Goal: Task Accomplishment & Management: Complete application form

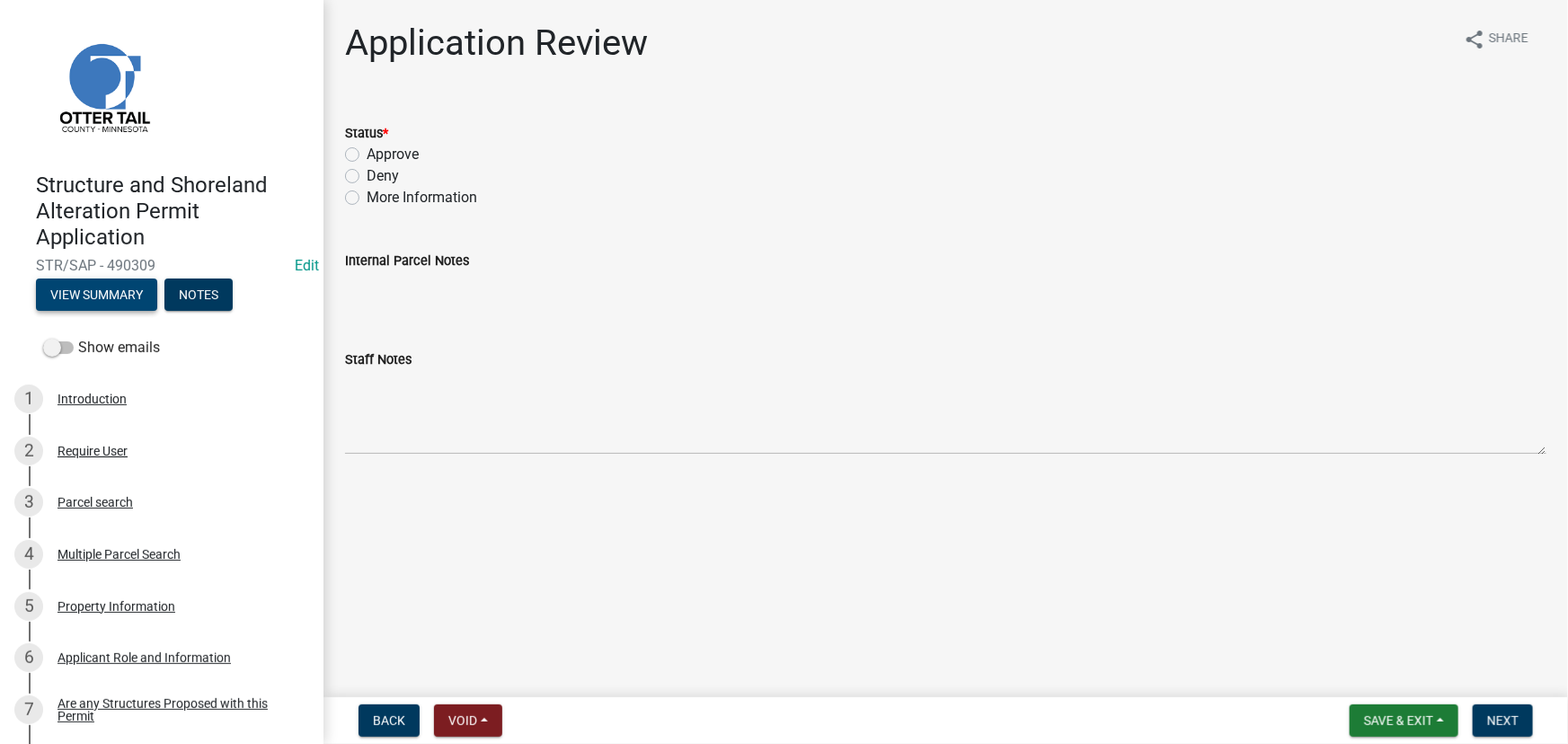
click at [96, 309] on button "View Summary" at bounding box center [97, 295] width 122 height 33
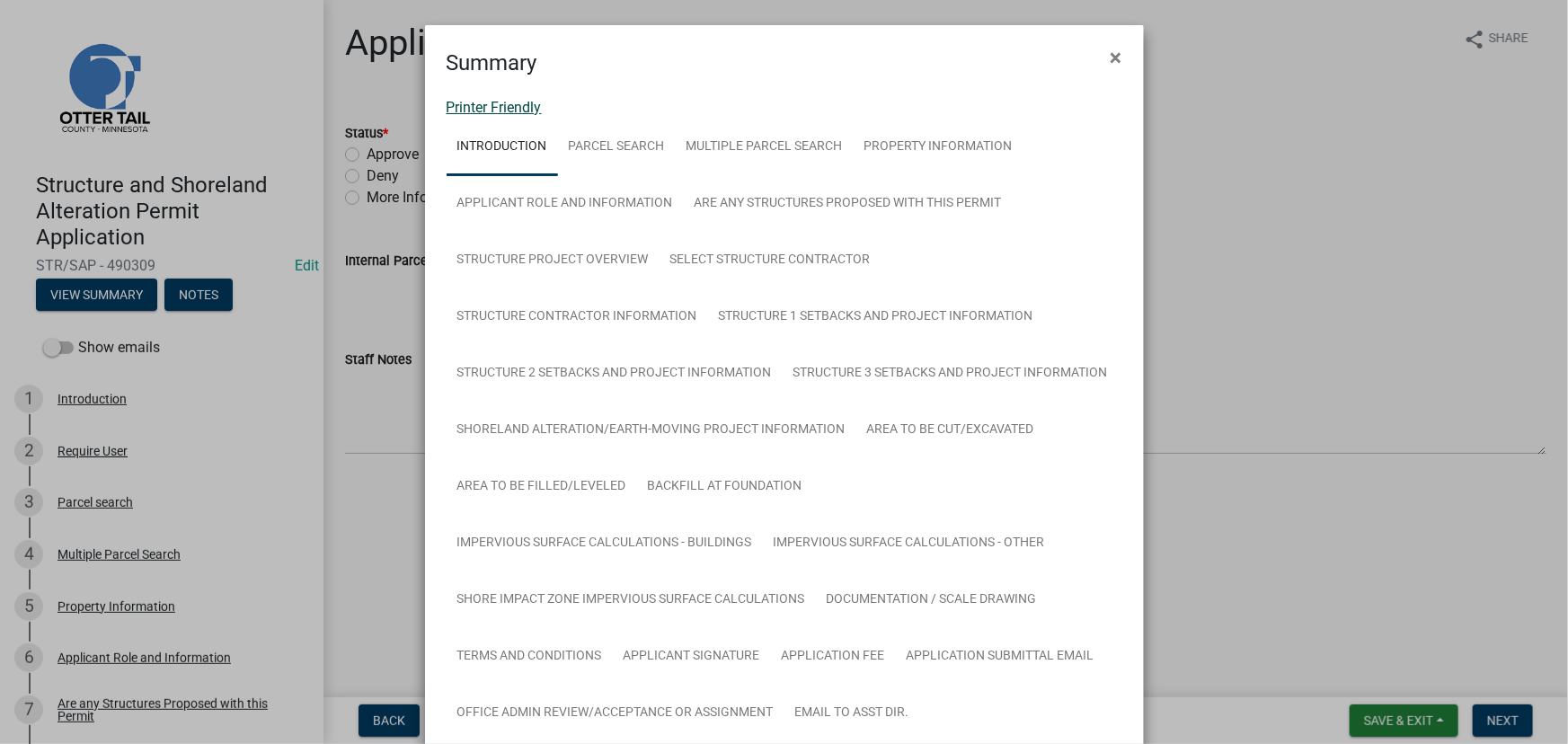
click at [495, 99] on link "Printer Friendly" at bounding box center [494, 107] width 95 height 17
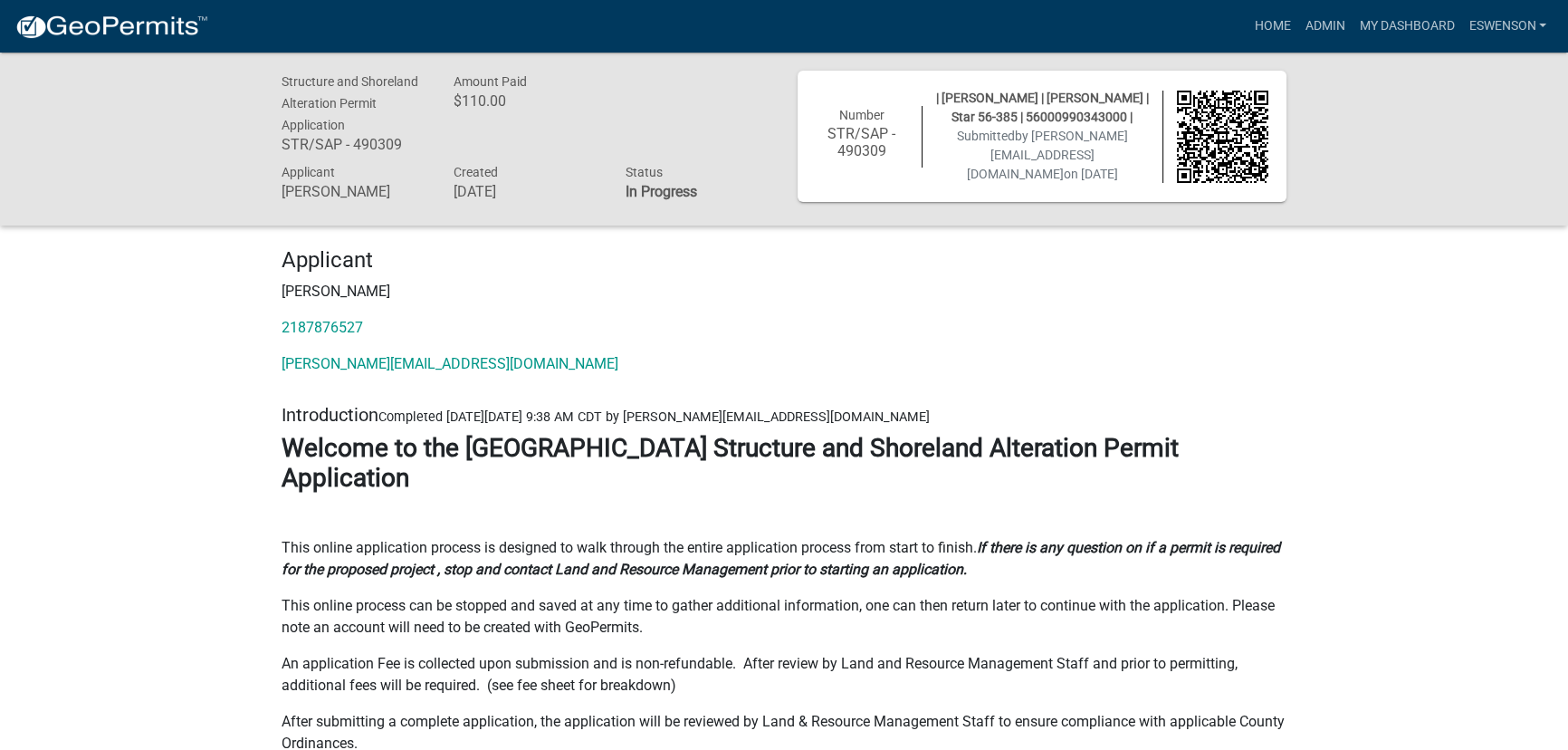
click at [608, 281] on p "Jess Grondahl" at bounding box center [784, 292] width 1005 height 22
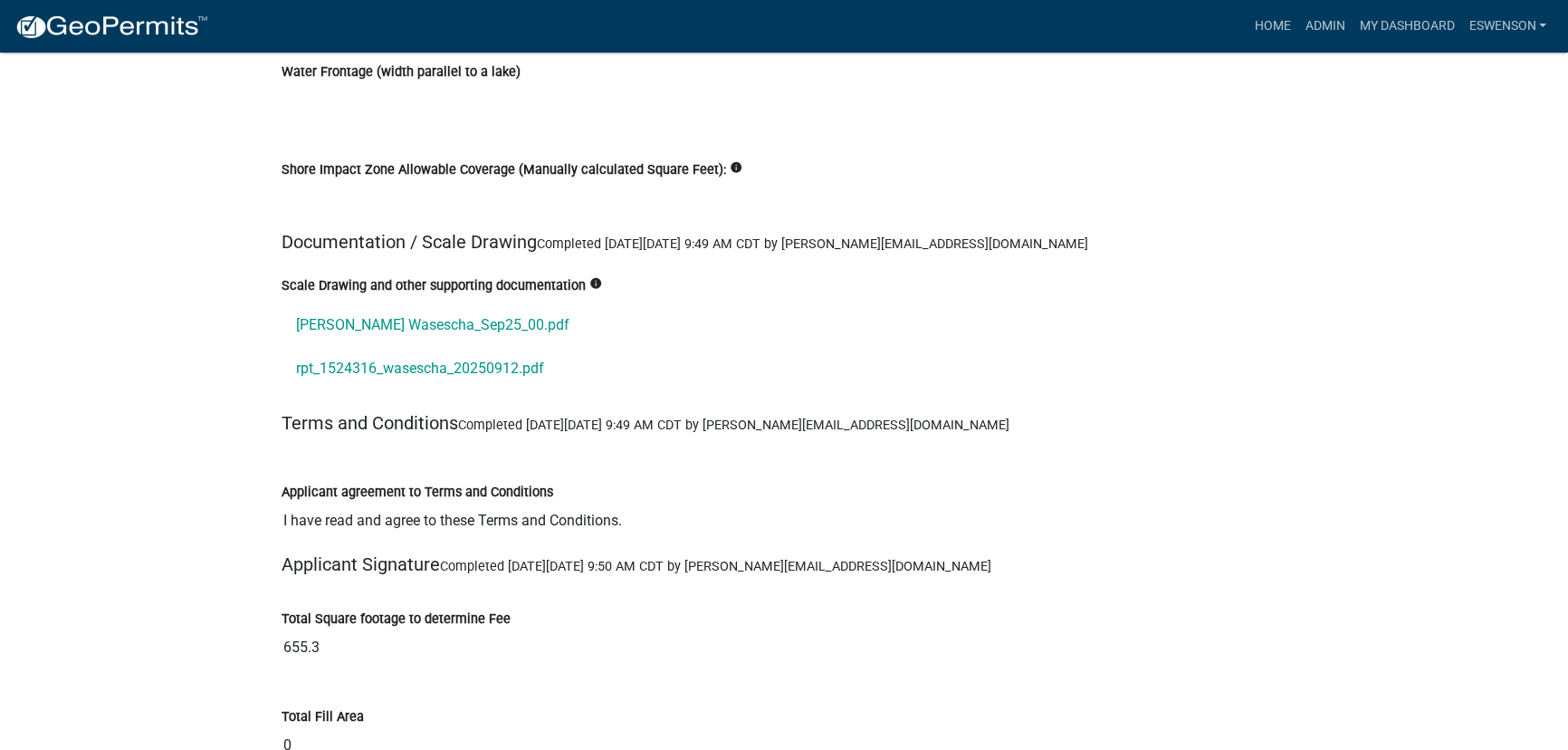
scroll to position [20803, 0]
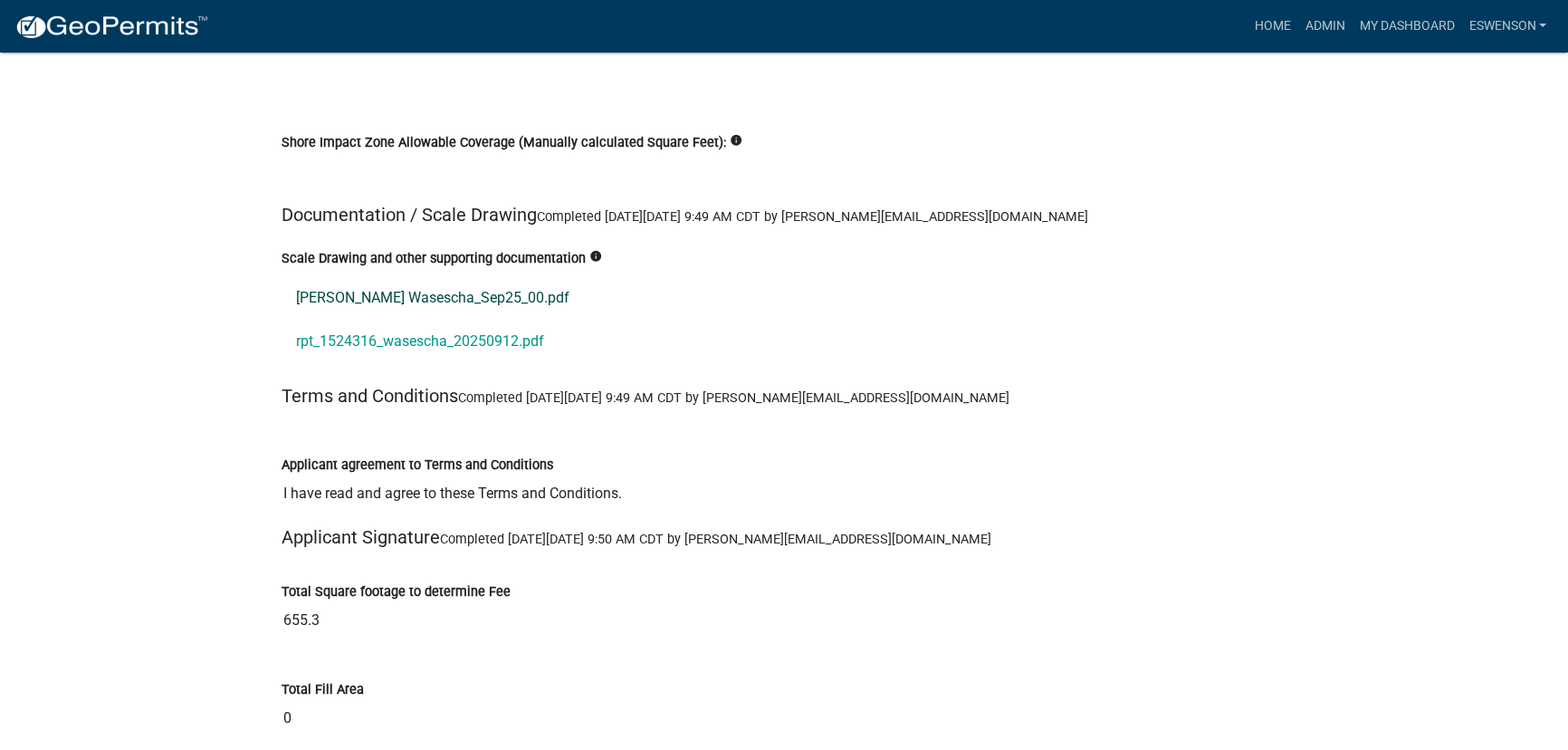
click at [369, 276] on link "Anna Wasescha_Sep25_00.pdf" at bounding box center [784, 298] width 1005 height 44
click at [407, 320] on link "rpt_1524316_wasescha_20250912.pdf" at bounding box center [784, 342] width 1005 height 44
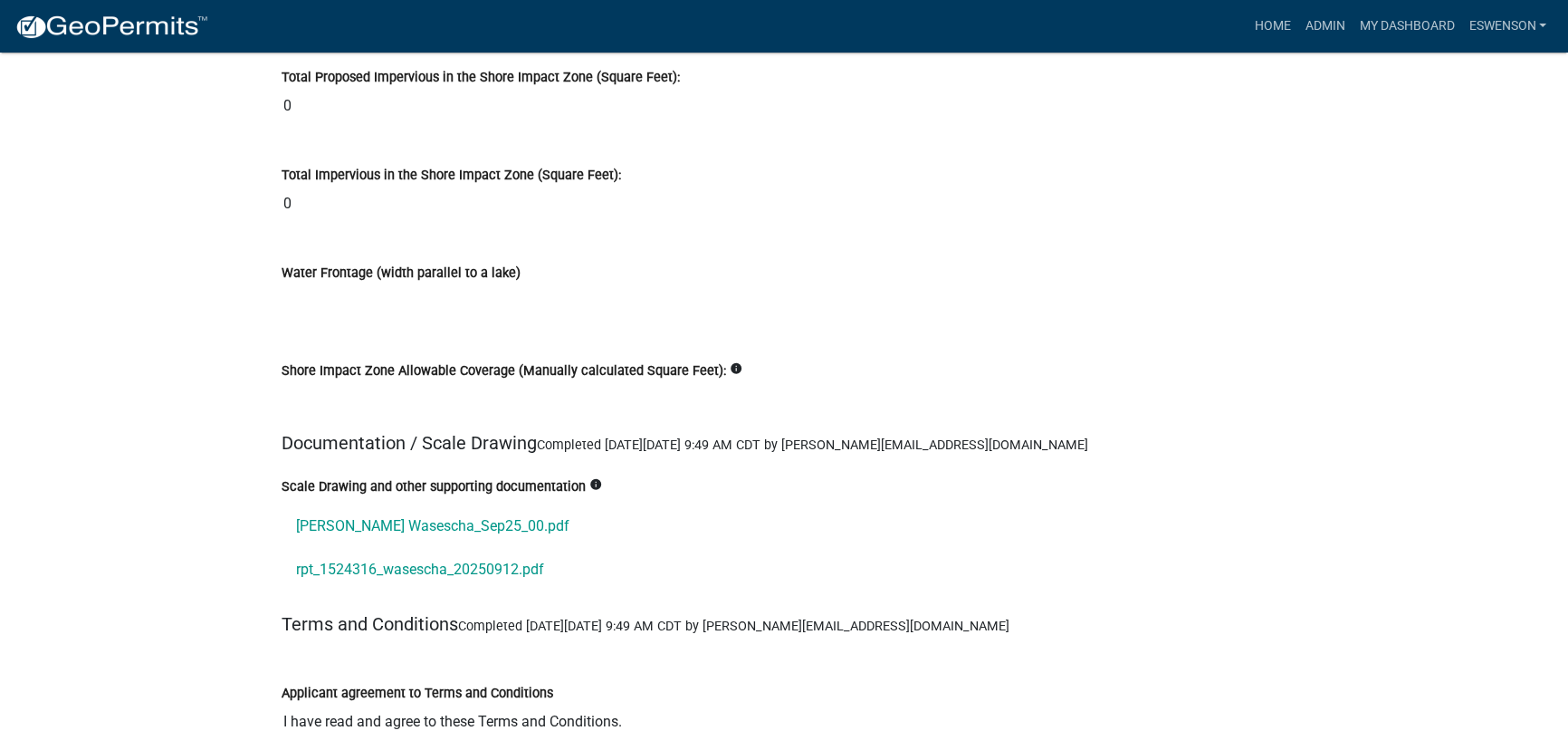
scroll to position [20146, 0]
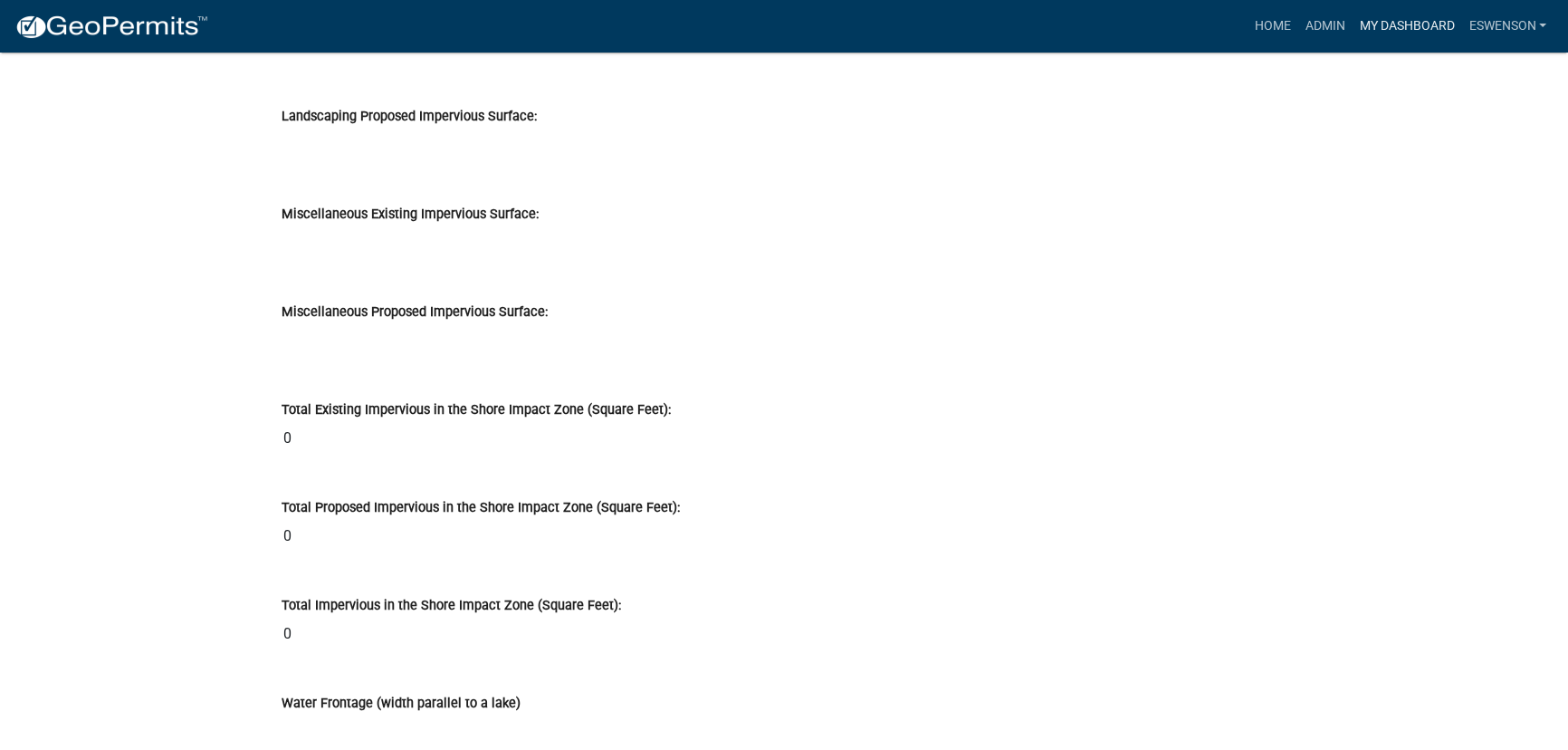
click at [1398, 23] on link "My Dashboard" at bounding box center [1406, 27] width 110 height 35
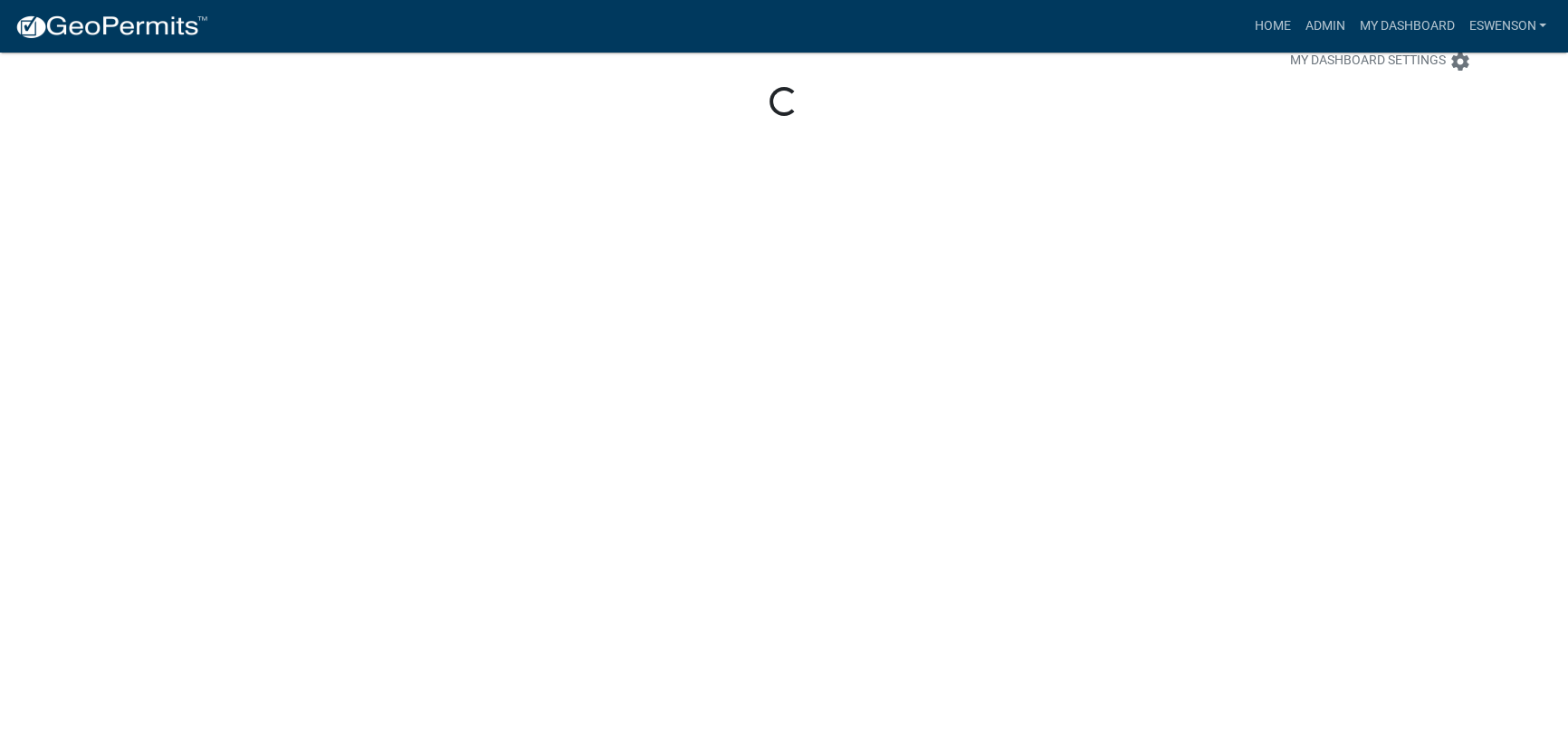
scroll to position [52, 0]
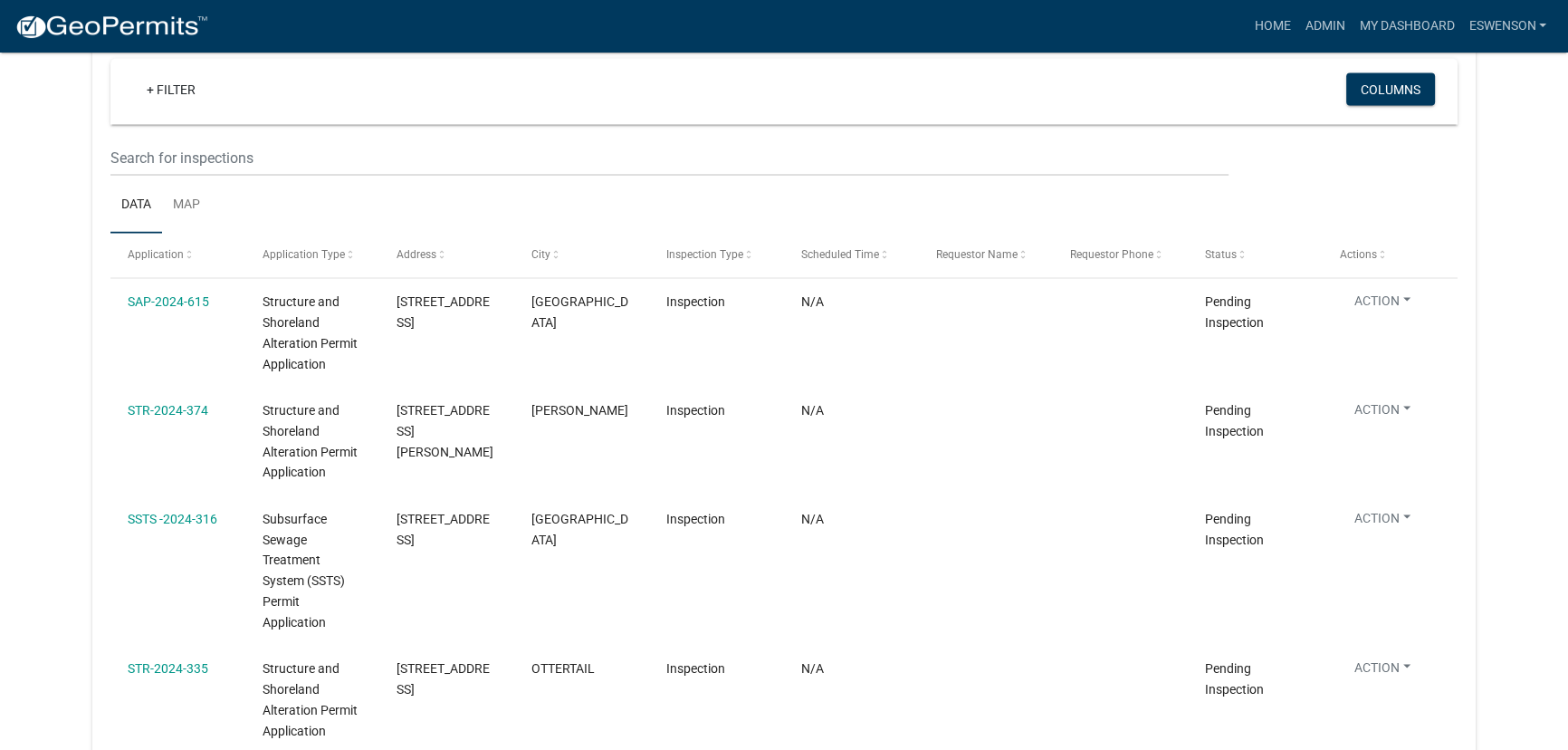
select select "3: 100"
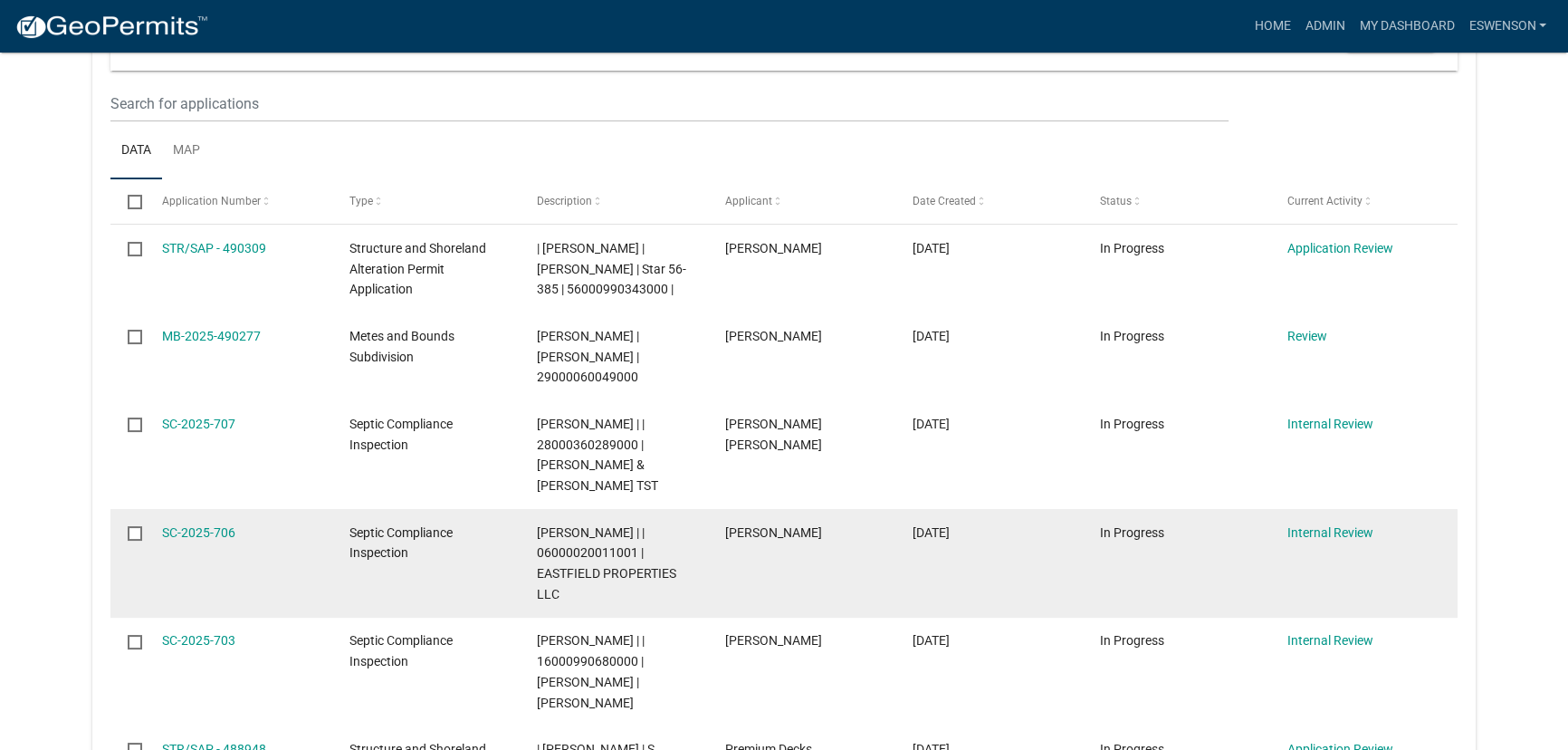
scroll to position [246, 0]
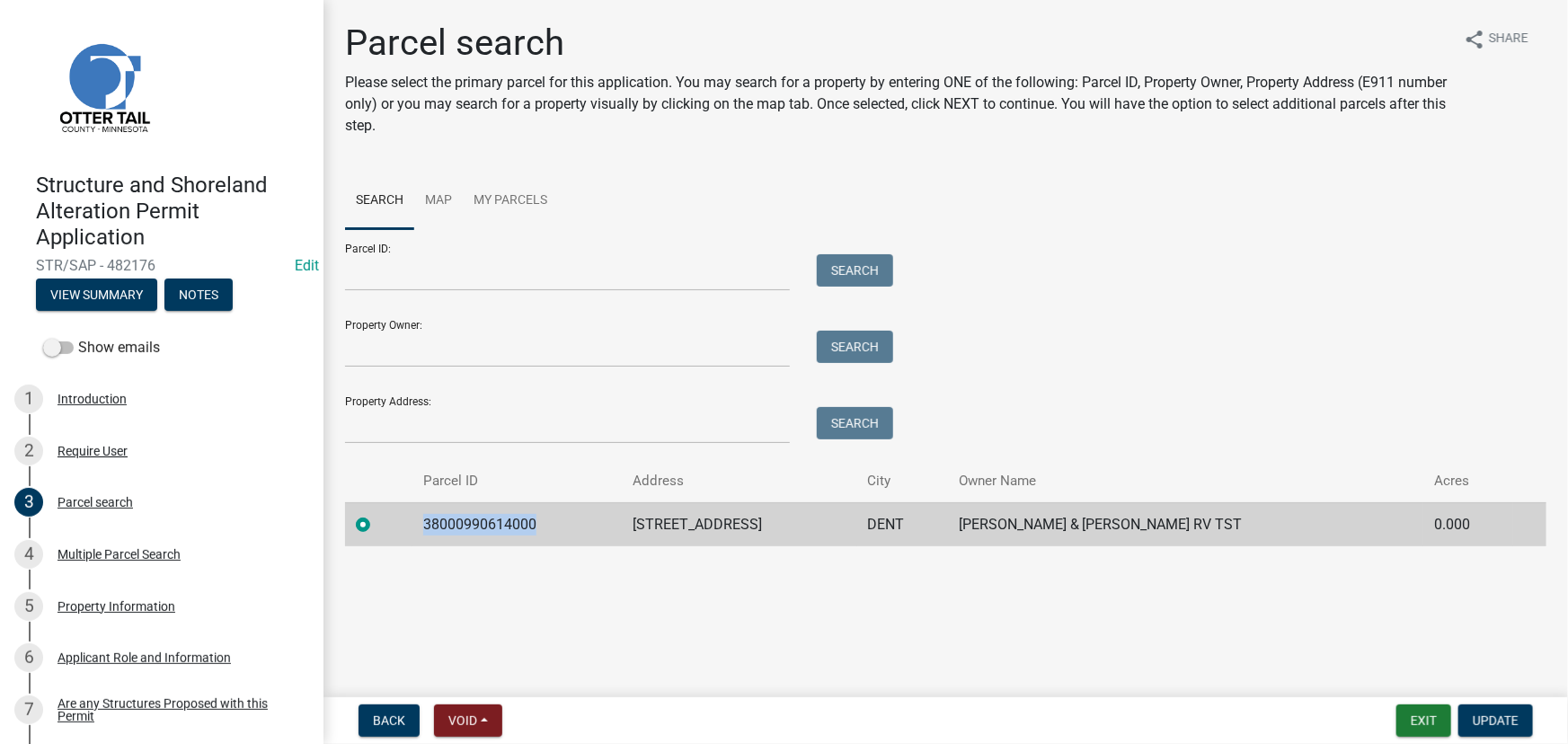
scroll to position [732, 0]
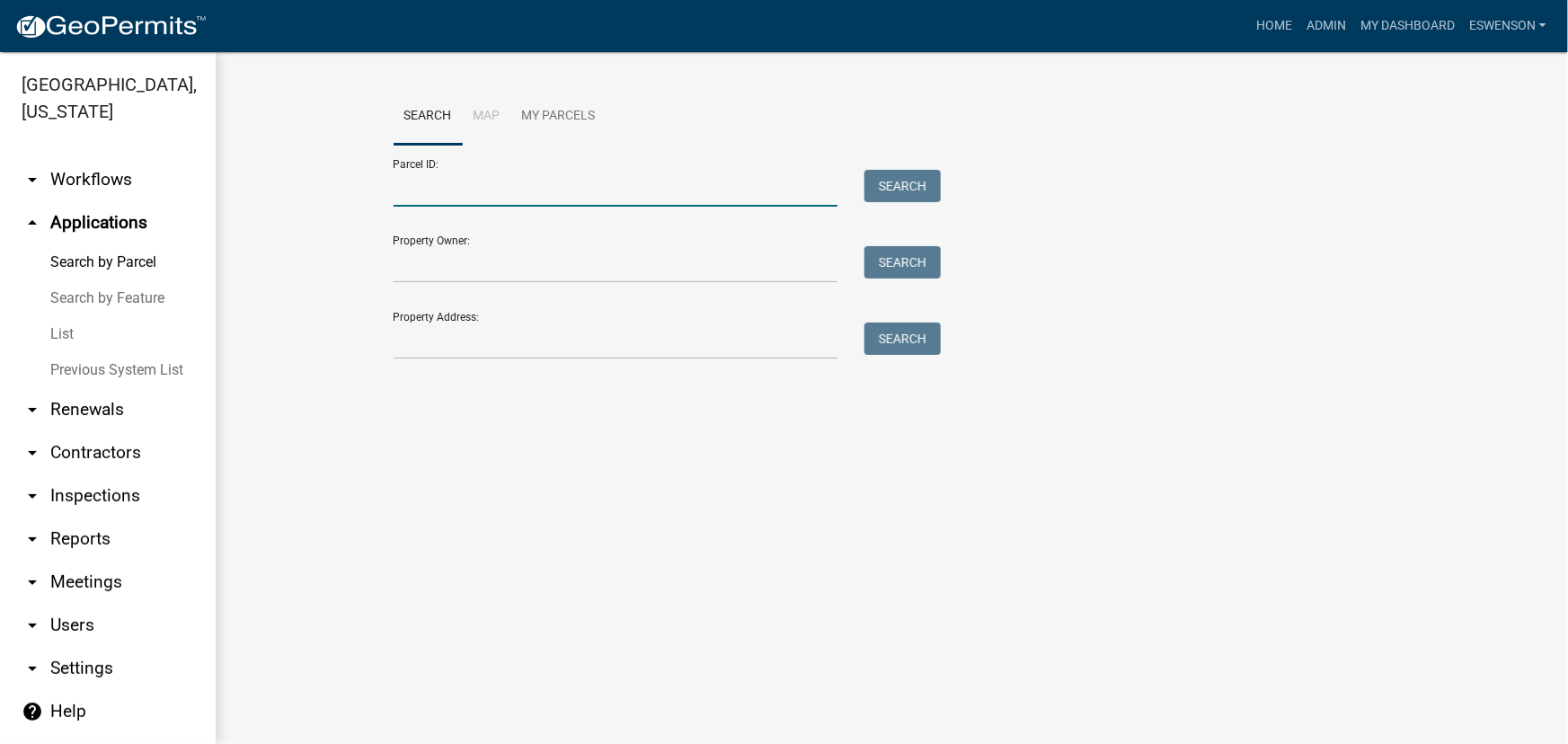
click at [533, 181] on input "Parcel ID:" at bounding box center [616, 188] width 445 height 37
paste input "38000990614000"
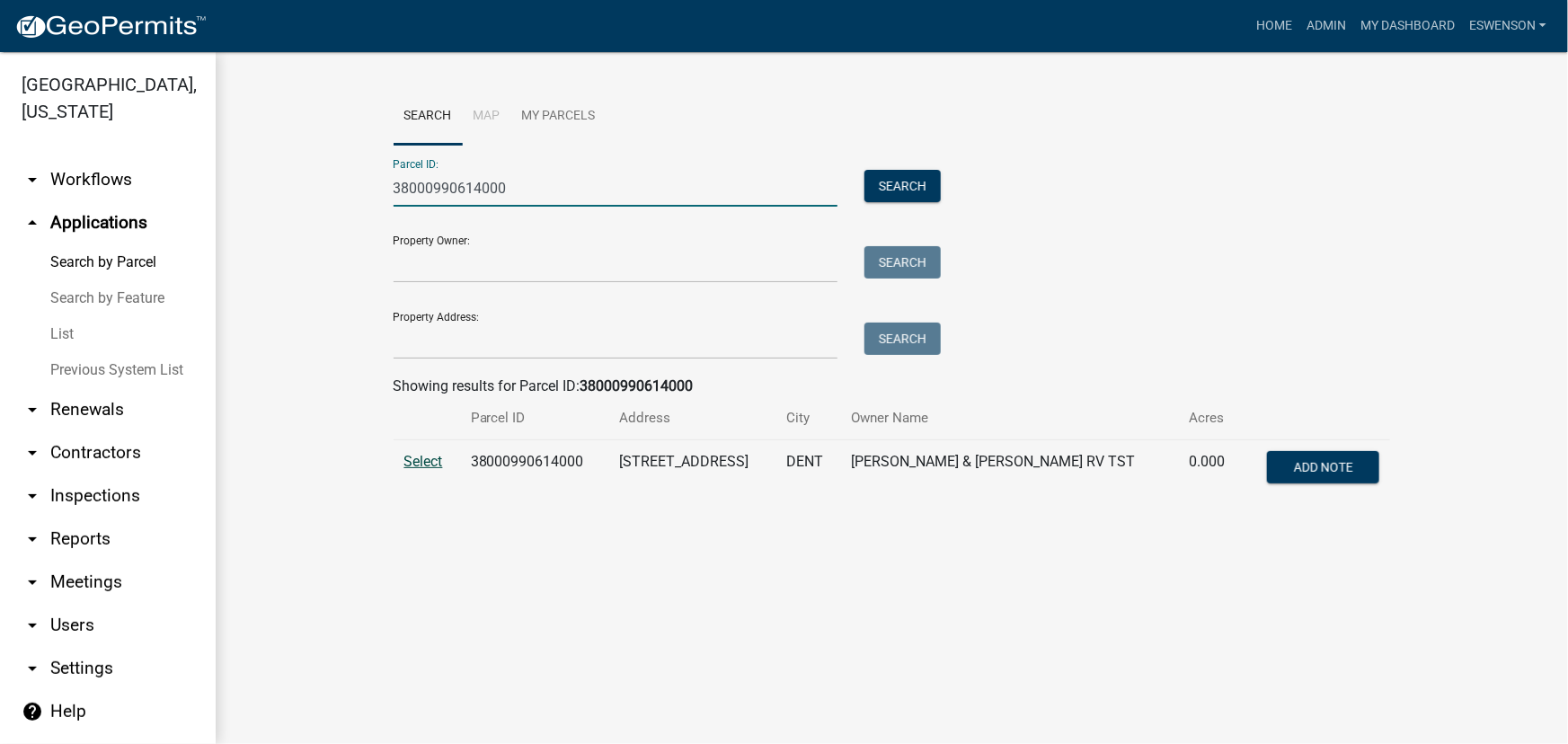
type input "38000990614000"
click at [418, 453] on span "Select" at bounding box center [424, 461] width 39 height 17
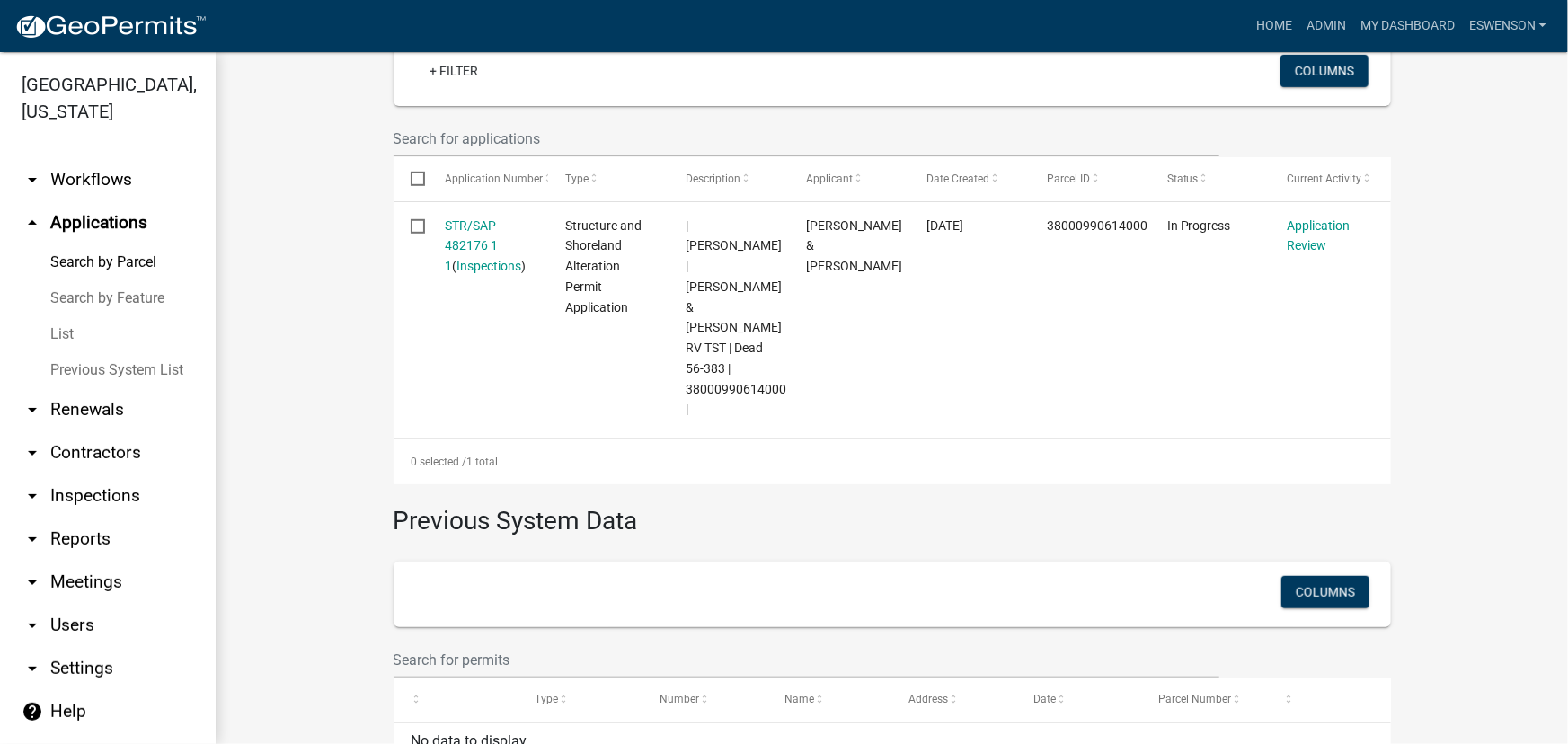
scroll to position [572, 0]
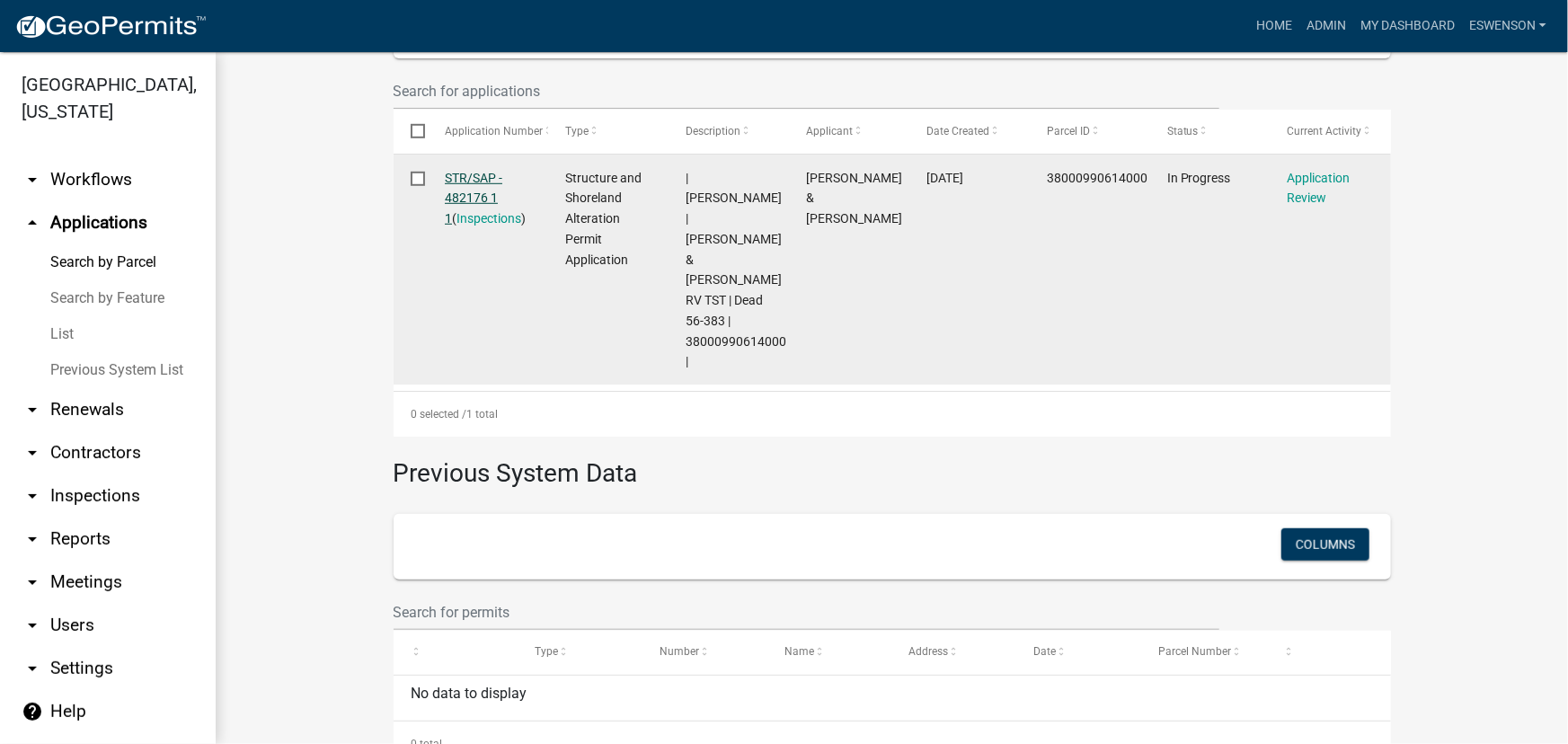
click at [475, 183] on link "STR/SAP - 482176 1 1" at bounding box center [473, 198] width 57 height 55
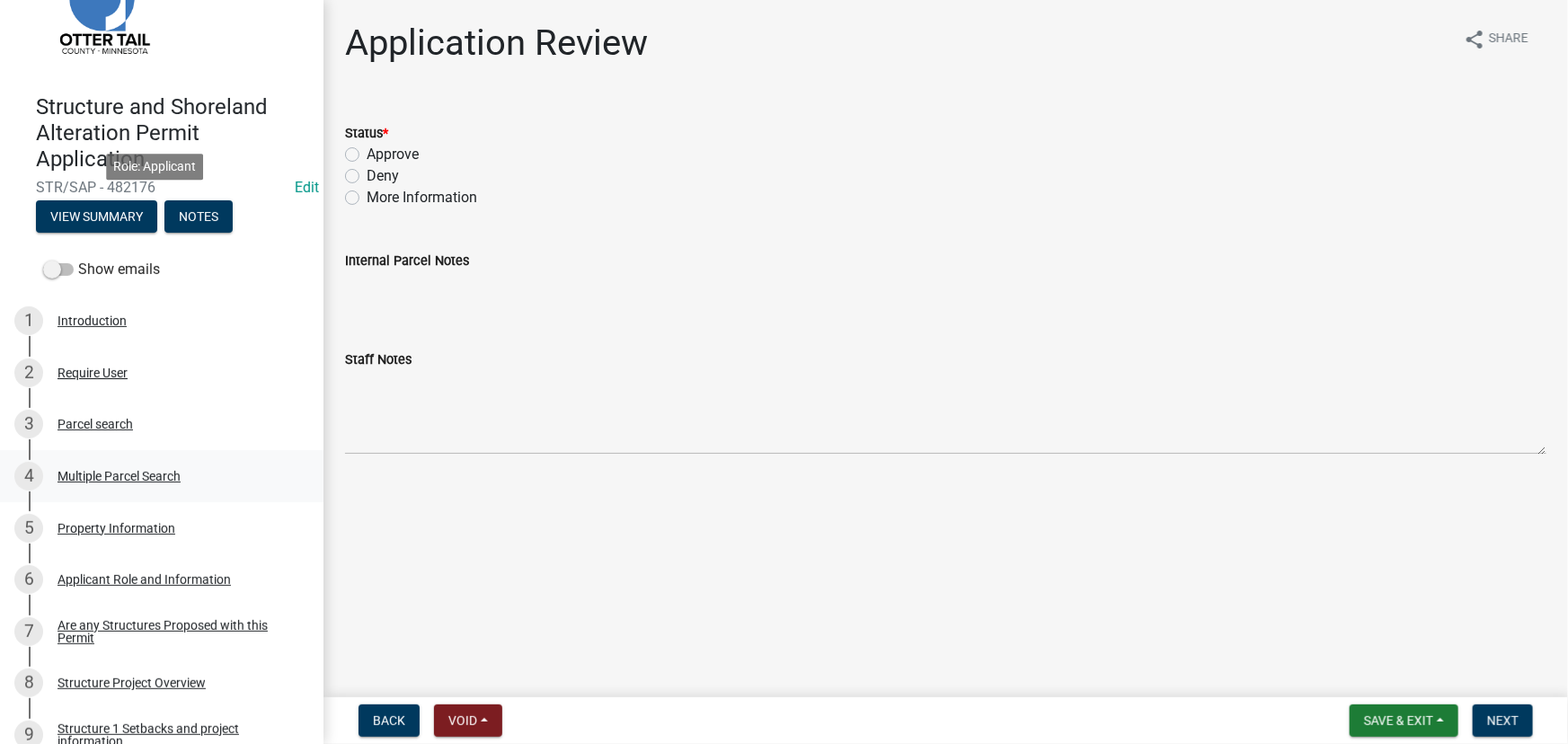
scroll to position [408, 0]
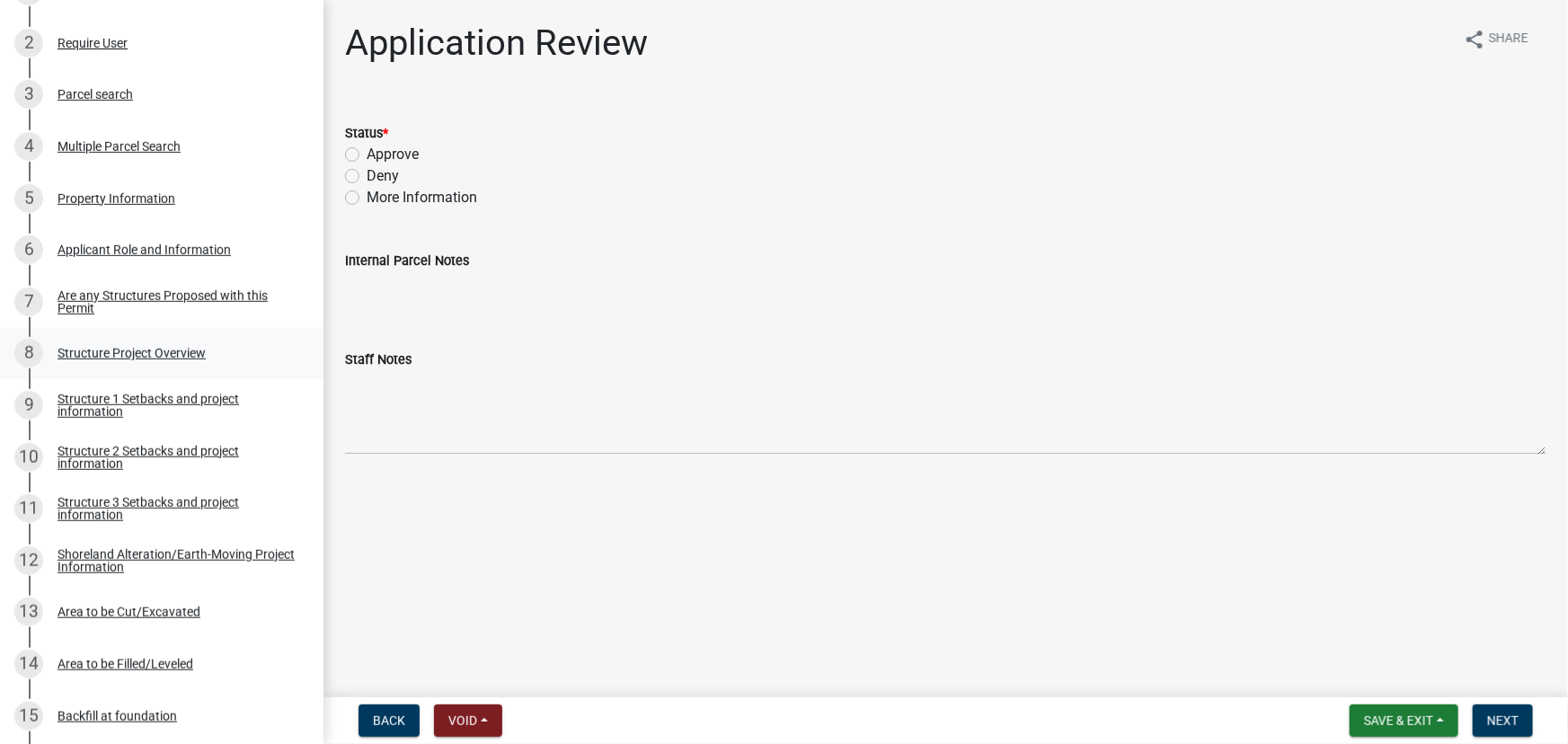
click at [154, 347] on div "Structure Project Overview" at bounding box center [131, 353] width 148 height 13
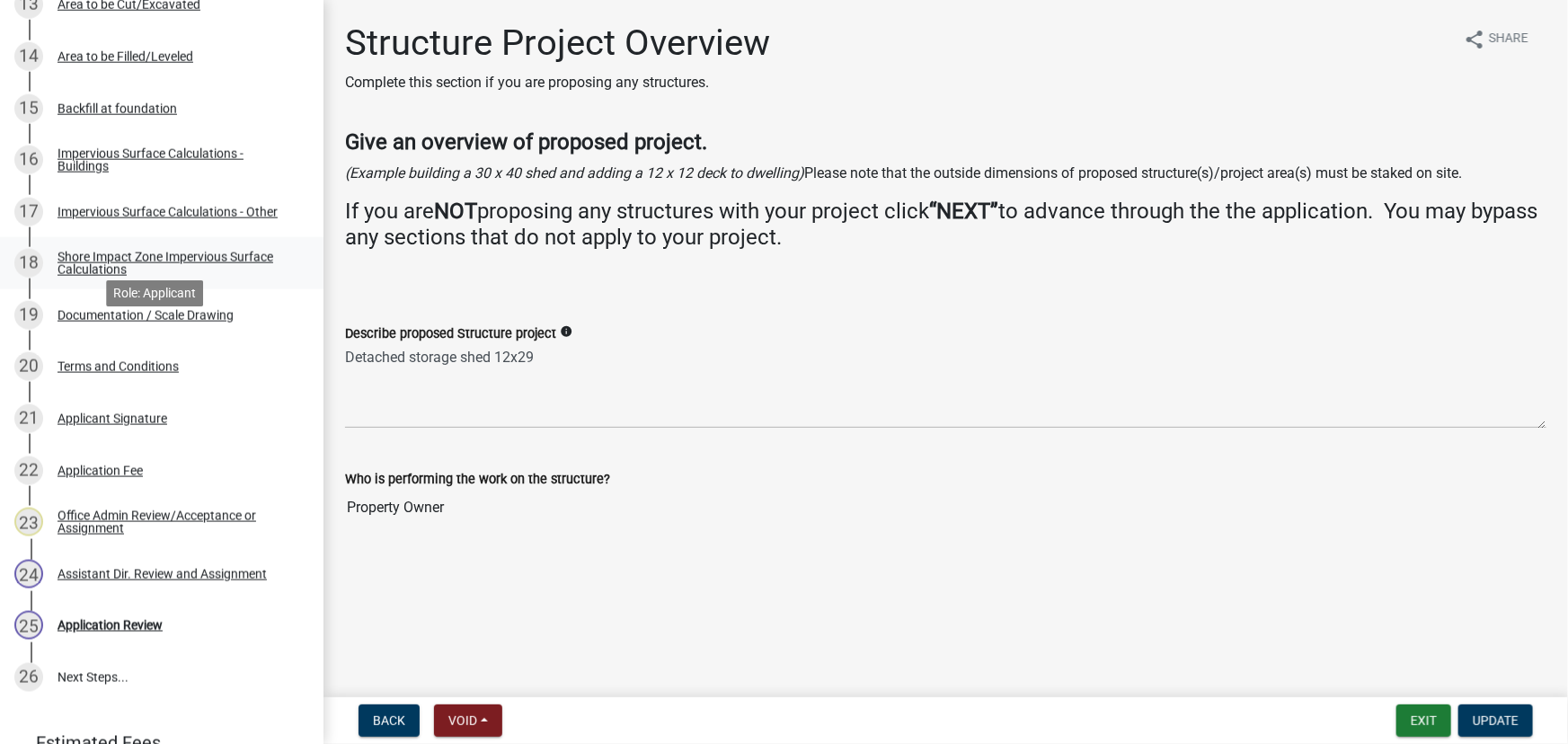
scroll to position [1141, 0]
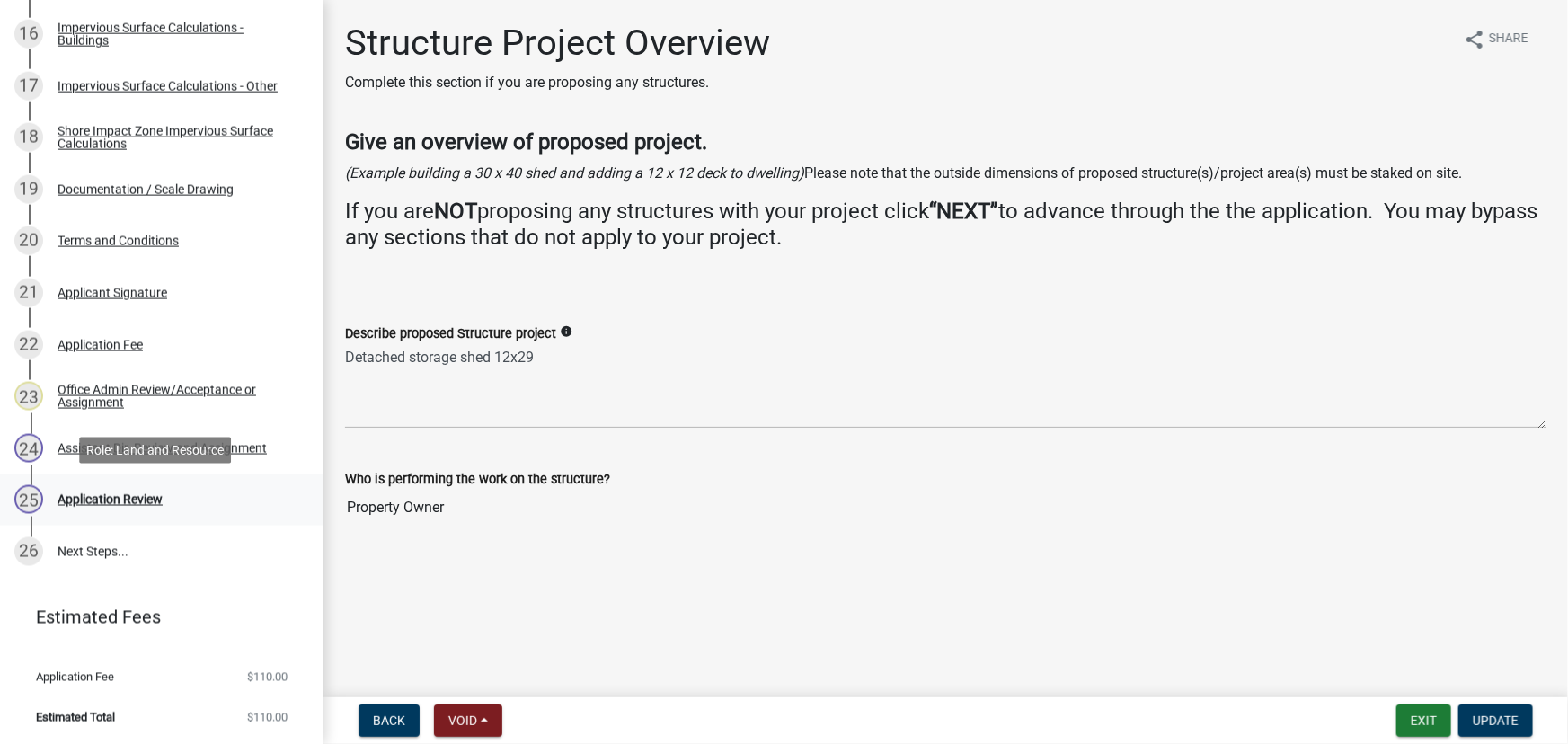
click at [142, 505] on div "Application Review" at bounding box center [110, 500] width 105 height 13
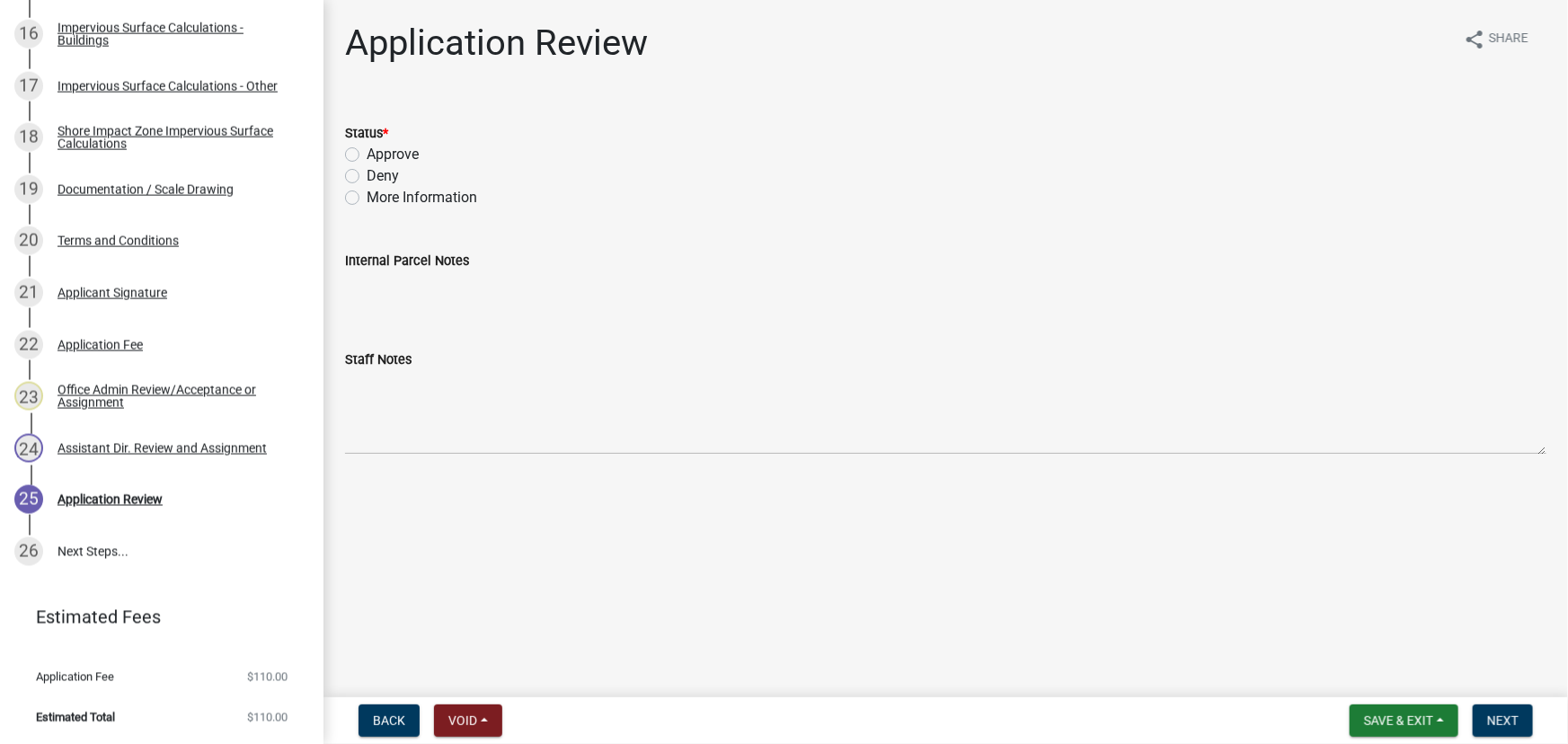
click at [394, 148] on label "Approve" at bounding box center [392, 154] width 52 height 22
click at [378, 148] on input "Approve" at bounding box center [372, 149] width 12 height 12
radio input "true"
click at [1524, 728] on button "Next" at bounding box center [1503, 720] width 60 height 33
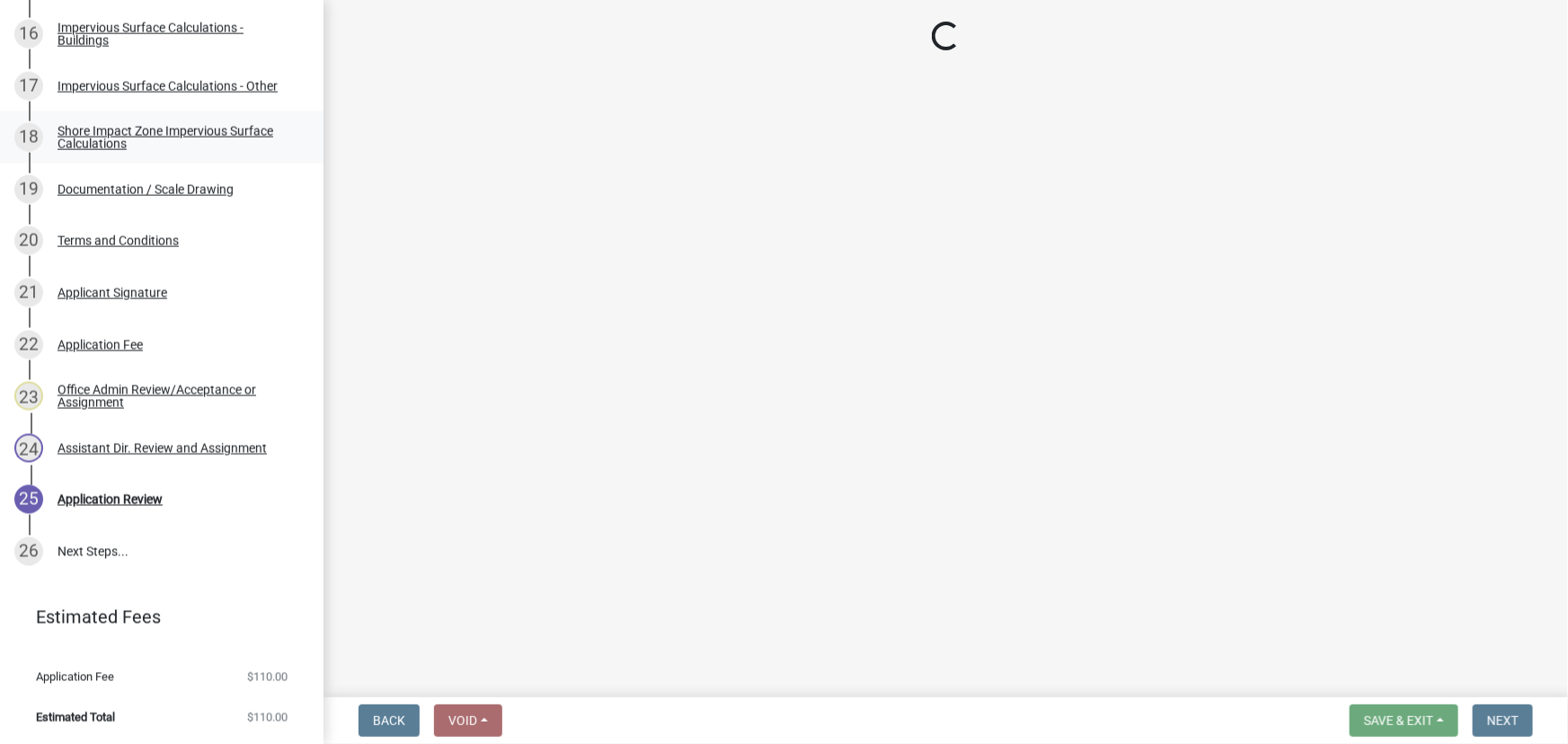
scroll to position [1503, 0]
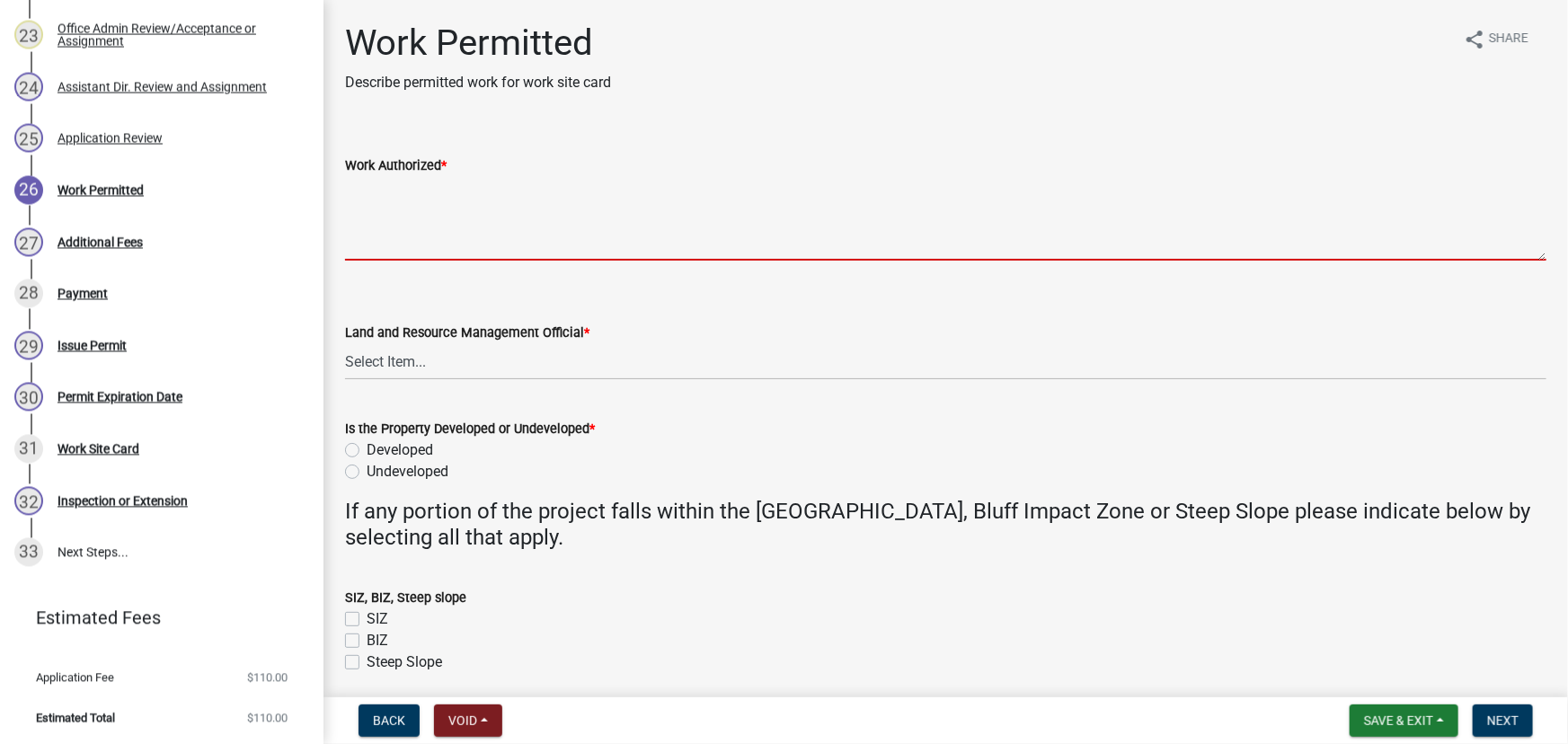
click at [467, 207] on textarea "Work Authorized *" at bounding box center [946, 218] width 1201 height 84
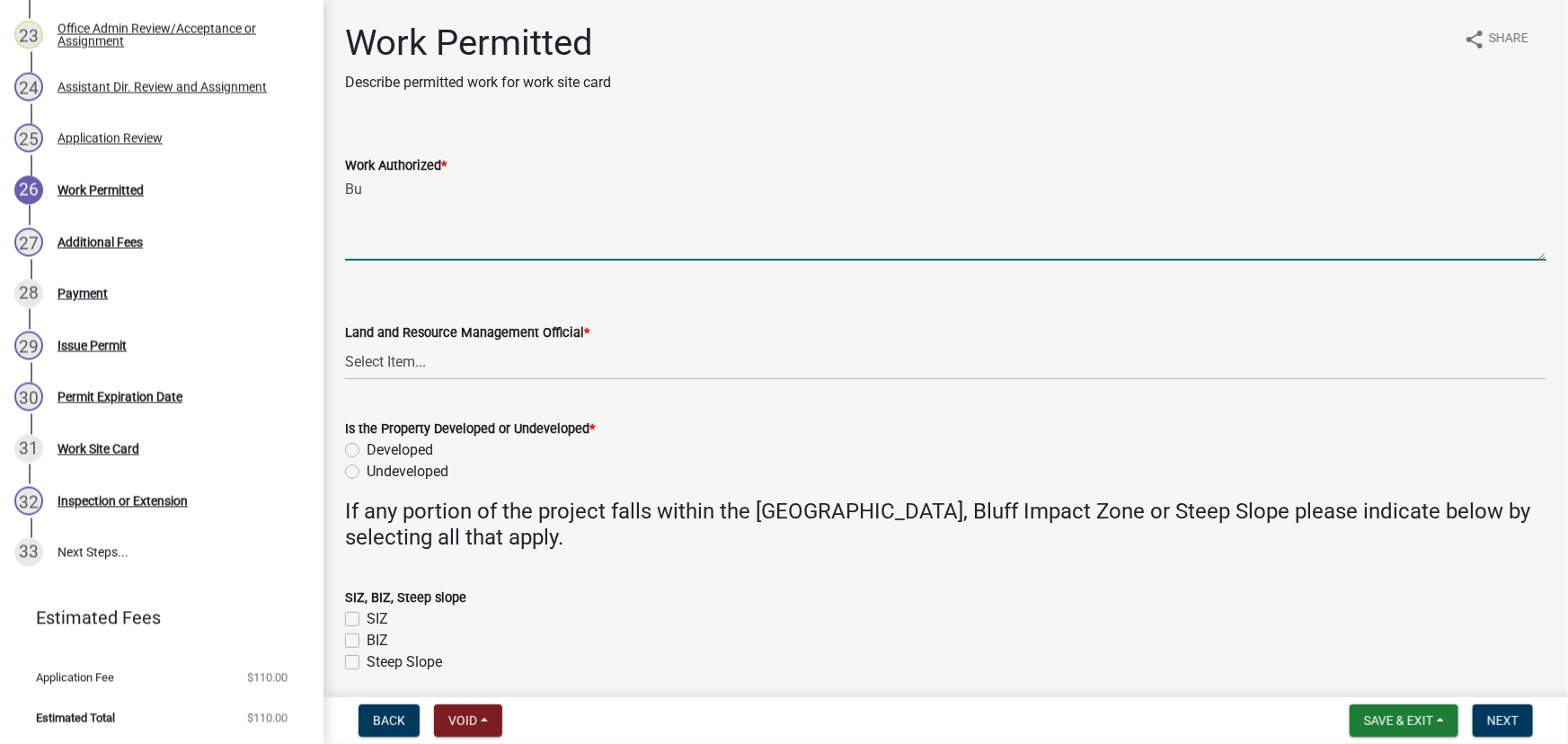
type textarea "B"
click at [829, 215] on textarea "Construct a 12x29 storage shed Storage structure must be behind the building li…" at bounding box center [946, 218] width 1201 height 84
click at [1112, 240] on textarea "Construct a 12x29 storage shed Storage structure must be behind the building li…" at bounding box center [946, 218] width 1201 height 84
click at [835, 250] on textarea "Construct a 12x29 storage shed Storage structure must be behind the building li…" at bounding box center [946, 218] width 1201 height 84
click at [354, 244] on textarea "Construct a 12x29 storage shed Storage structure must be behind the building li…" at bounding box center [946, 218] width 1201 height 84
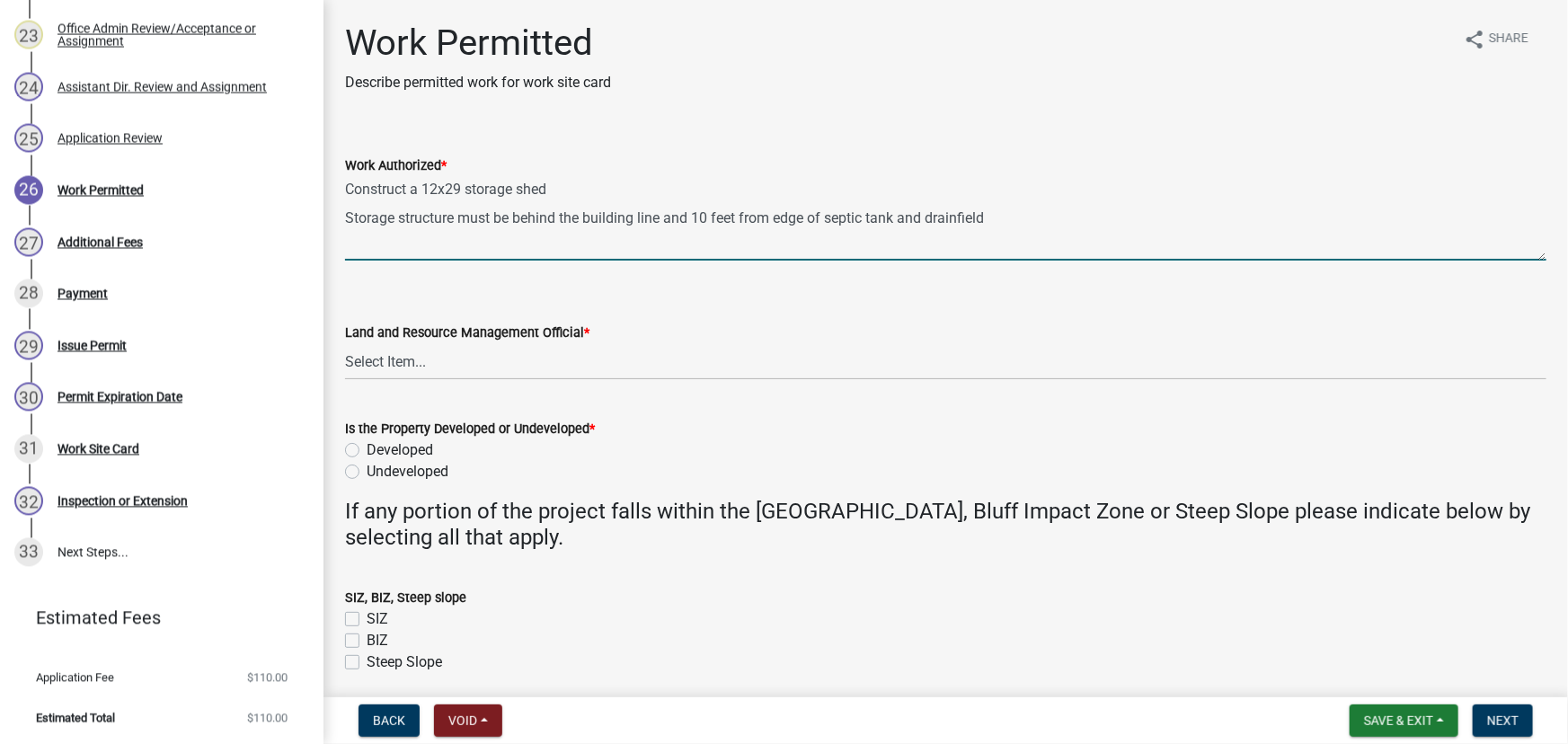
click at [485, 243] on textarea "Construct a 12x29 storage shed Storage structure must be behind the building li…" at bounding box center [946, 218] width 1201 height 84
paste textarea "All setbacks and impervious surface requirements to be met. Top dress, seed and…"
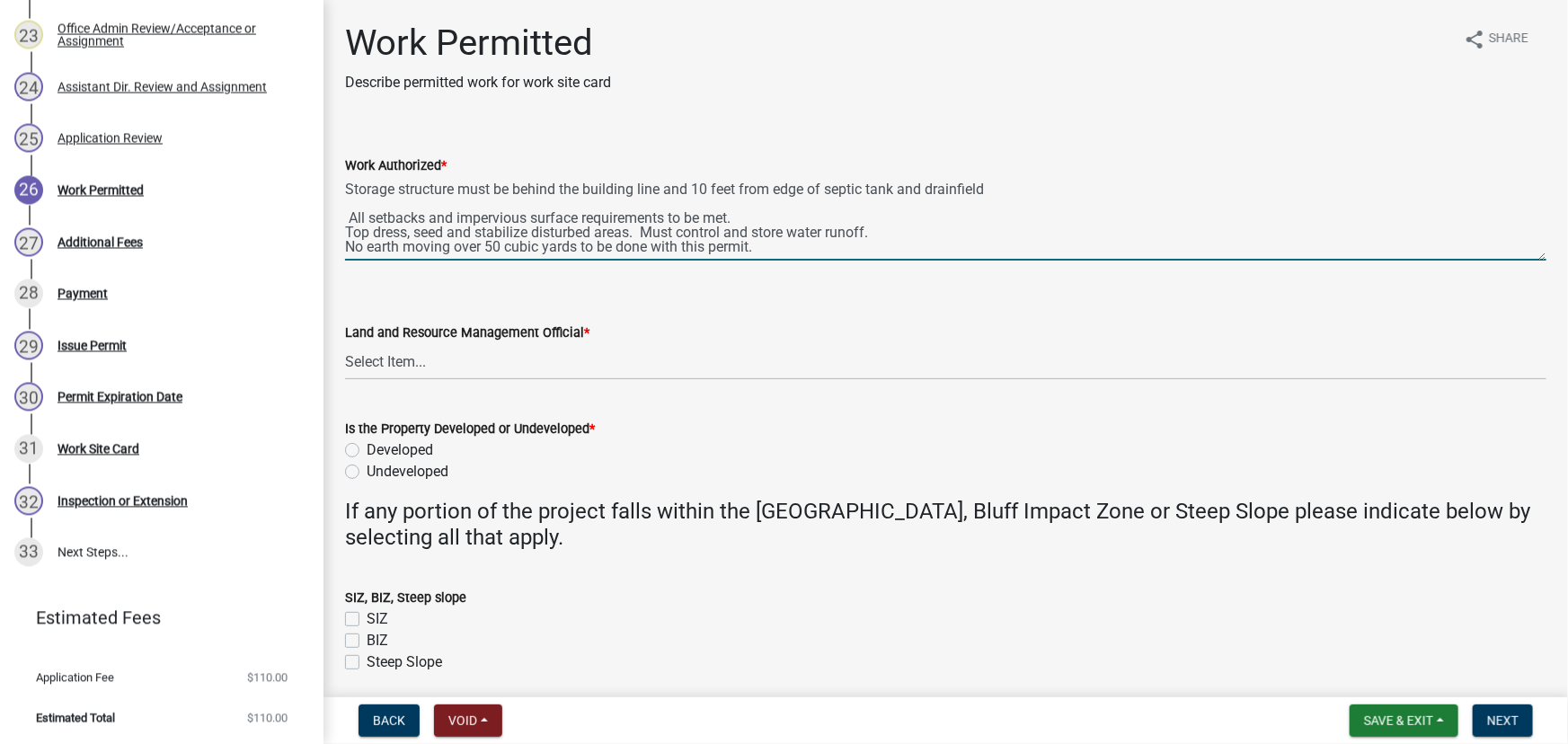
click at [954, 229] on textarea "Construct a 12x29 storage shed Storage structure must be behind the building li…" at bounding box center [946, 218] width 1201 height 84
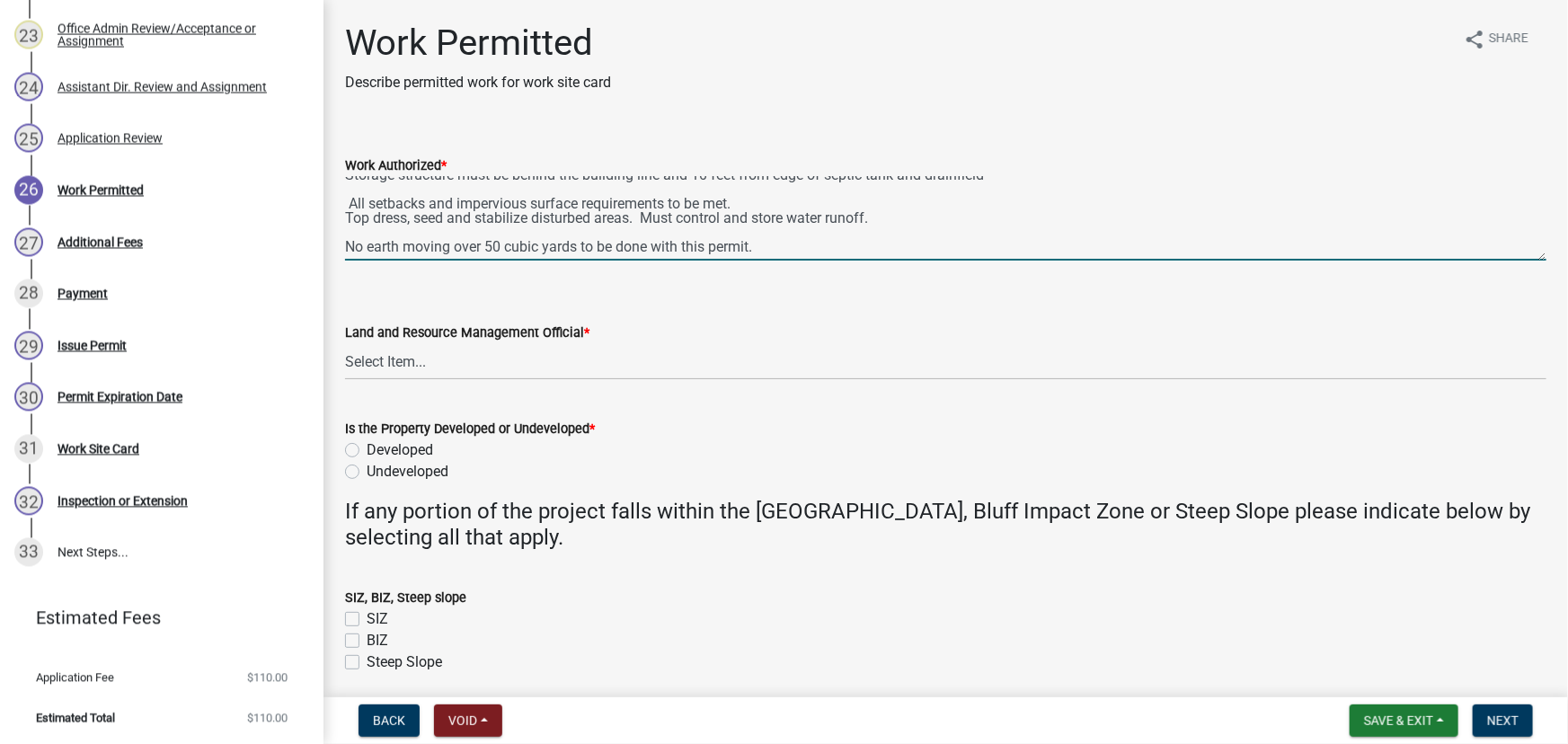
scroll to position [0, 0]
type textarea "Construct a 12x29 storage shed Storage structure must be behind the building li…"
click at [539, 360] on select "Select Item... [PERSON_NAME] [PERSON_NAME] [PERSON_NAME] [PERSON_NAME] [PERSON_…" at bounding box center [946, 361] width 1201 height 37
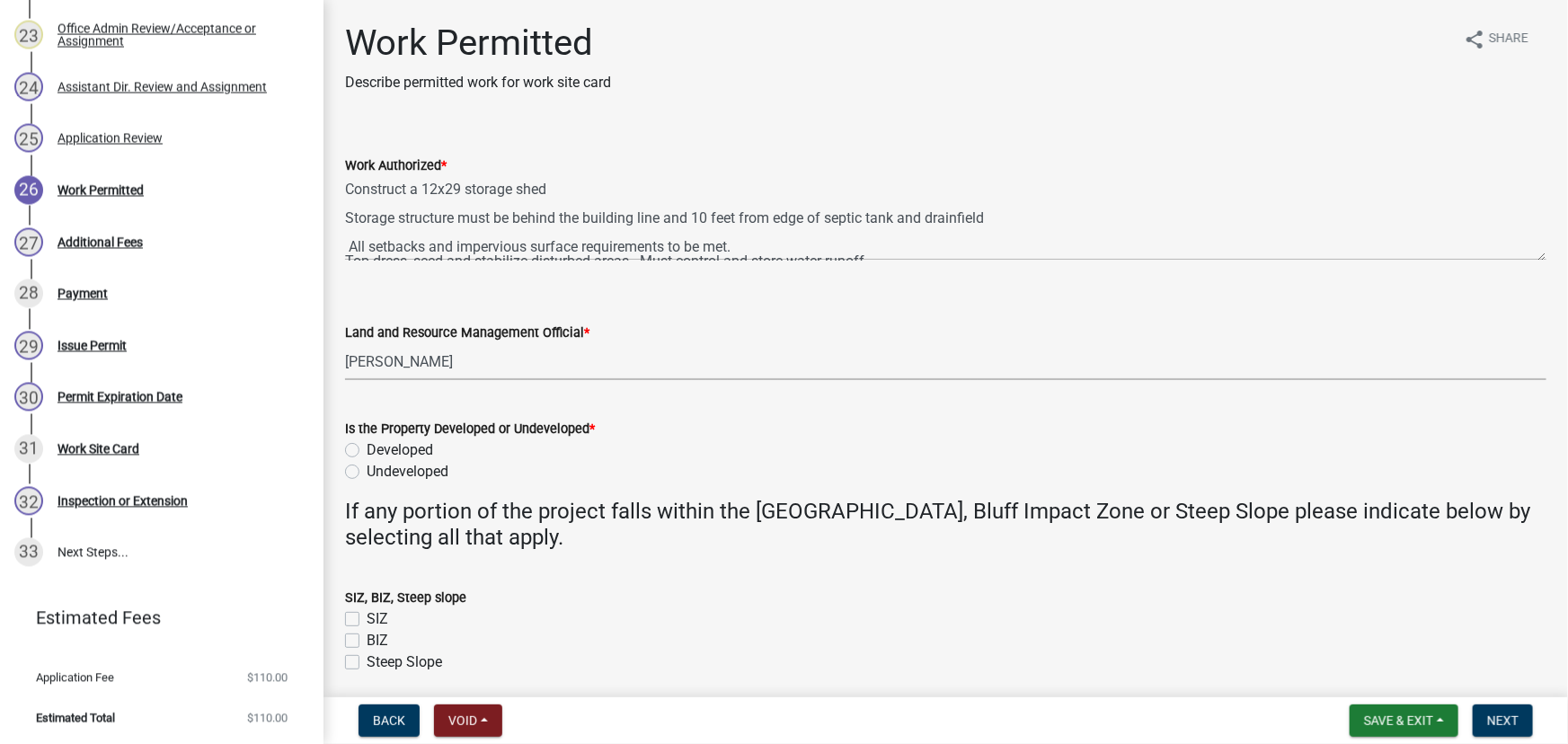
click at [345, 343] on select "Select Item... [PERSON_NAME] [PERSON_NAME] [PERSON_NAME] [PERSON_NAME] [PERSON_…" at bounding box center [946, 361] width 1201 height 37
select select "190fd4c8-42ef-492b-a4a0-a0213555944c"
click at [403, 448] on label "Developed" at bounding box center [399, 450] width 66 height 22
click at [378, 448] on input "Developed" at bounding box center [372, 445] width 12 height 12
radio input "true"
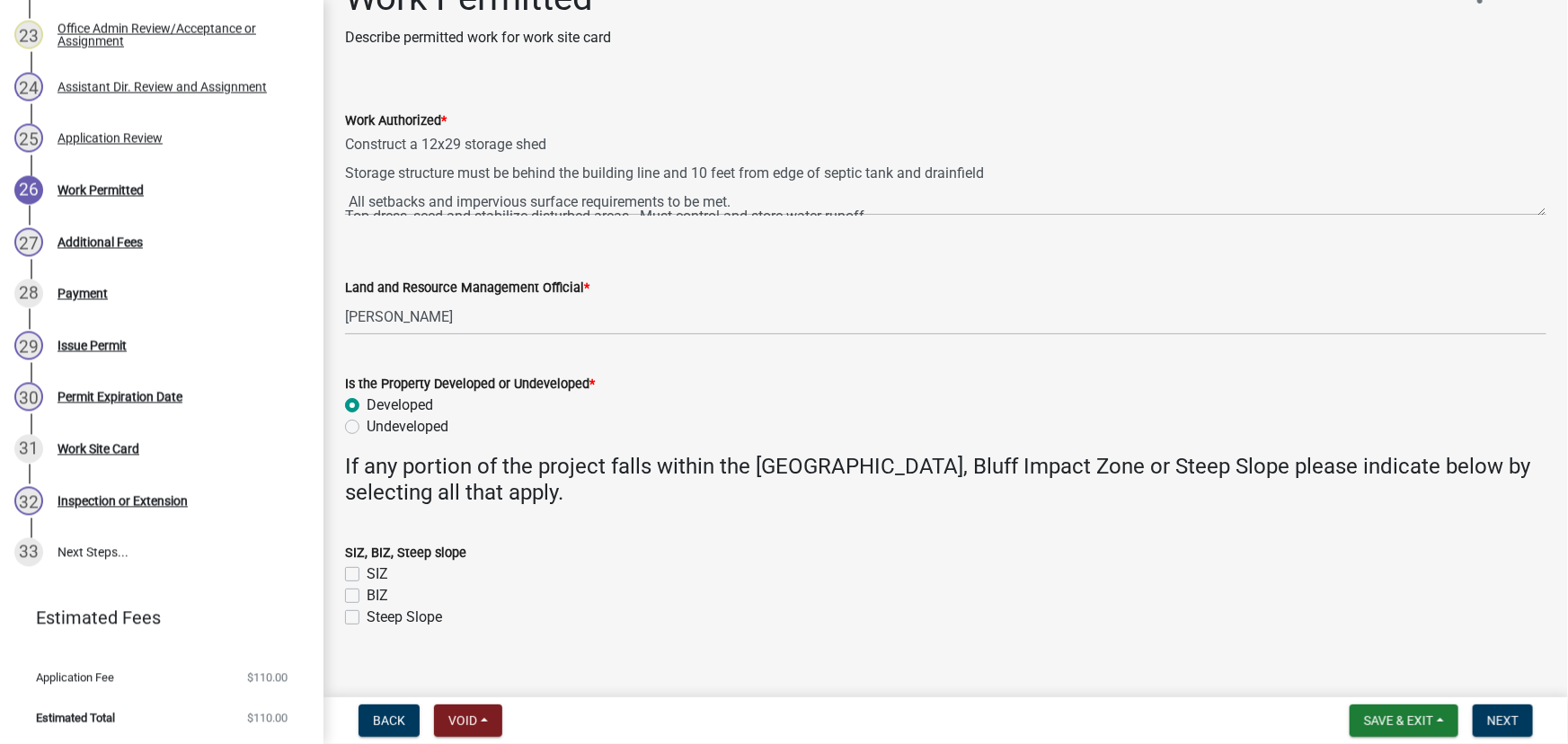
scroll to position [68, 0]
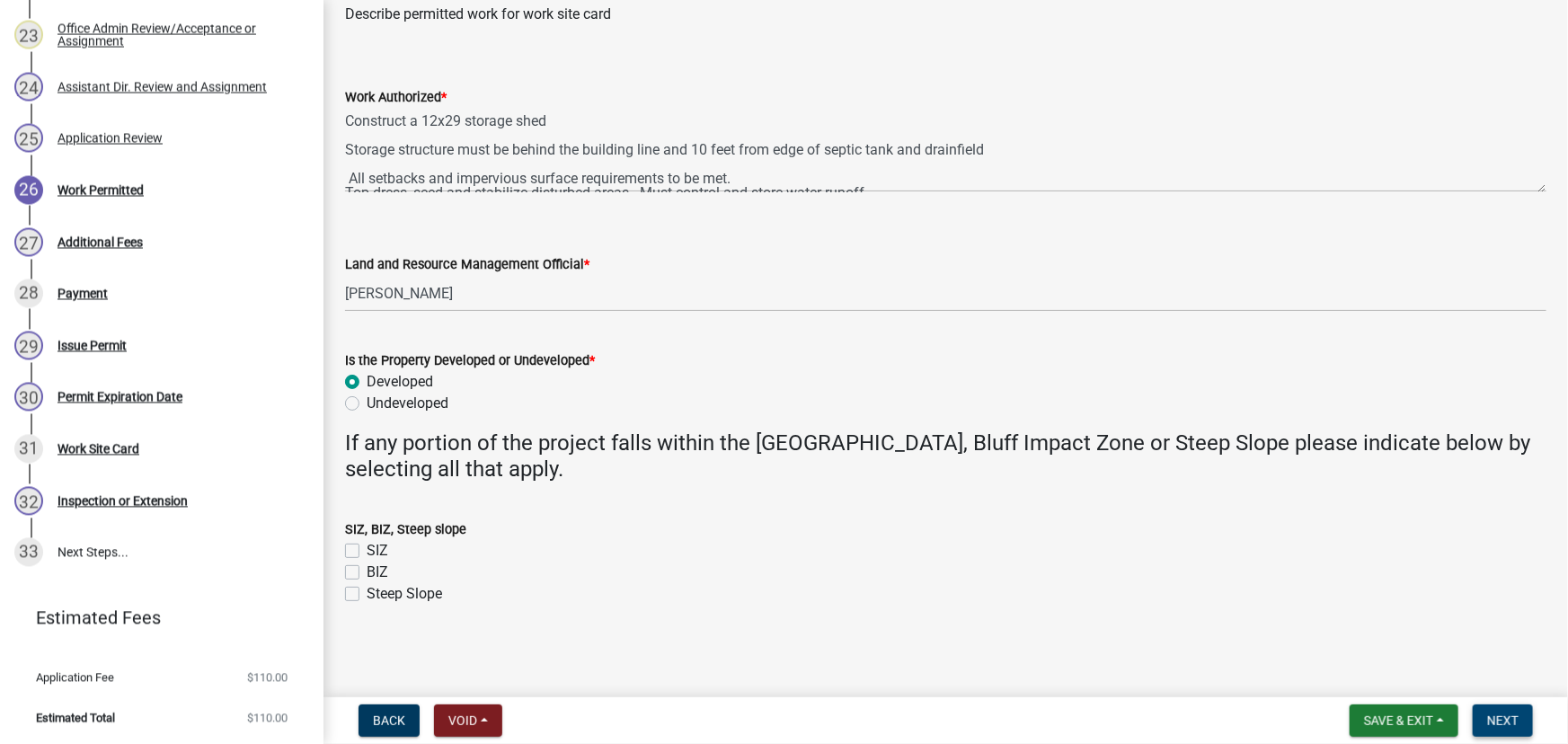
click at [1495, 724] on span "Next" at bounding box center [1503, 720] width 32 height 15
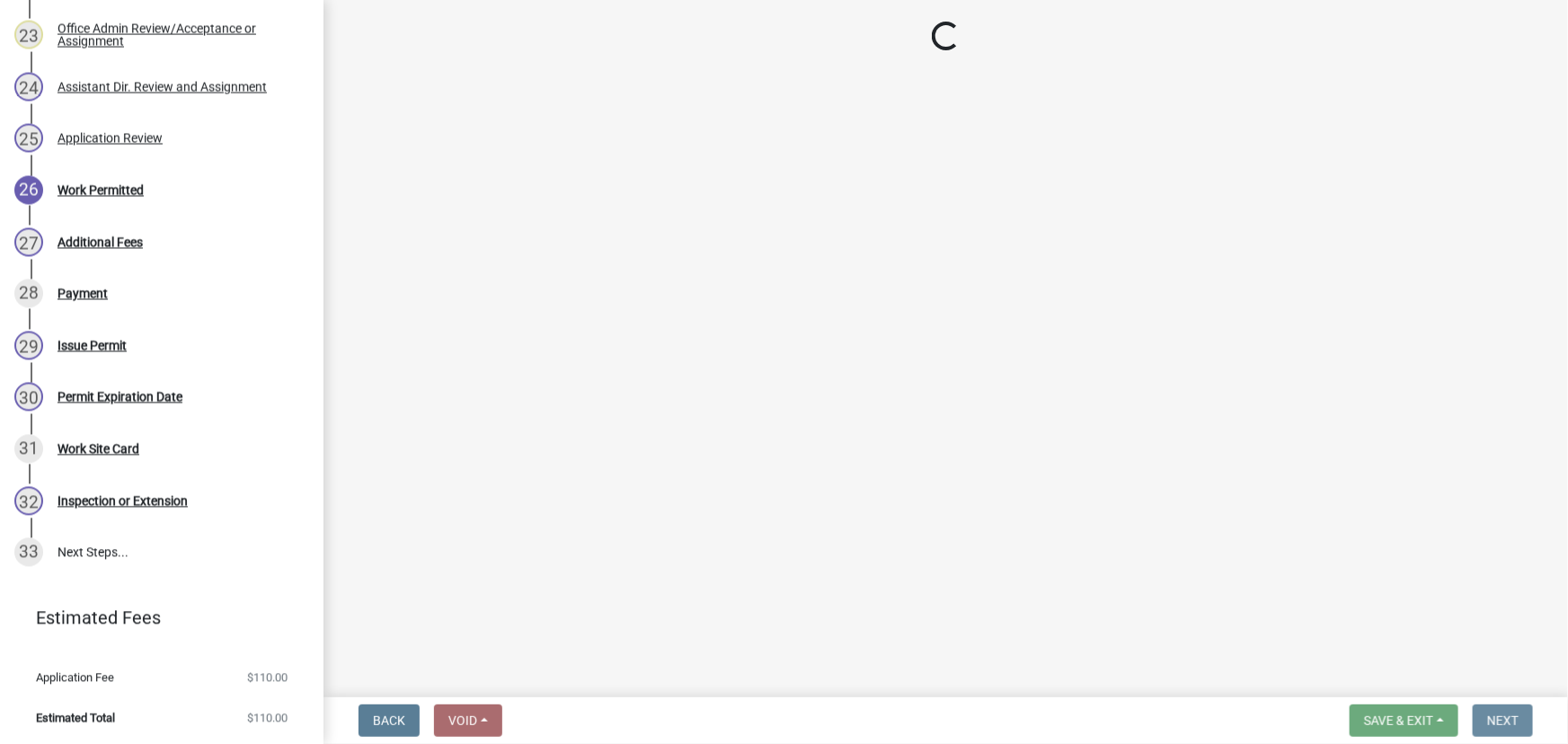
scroll to position [0, 0]
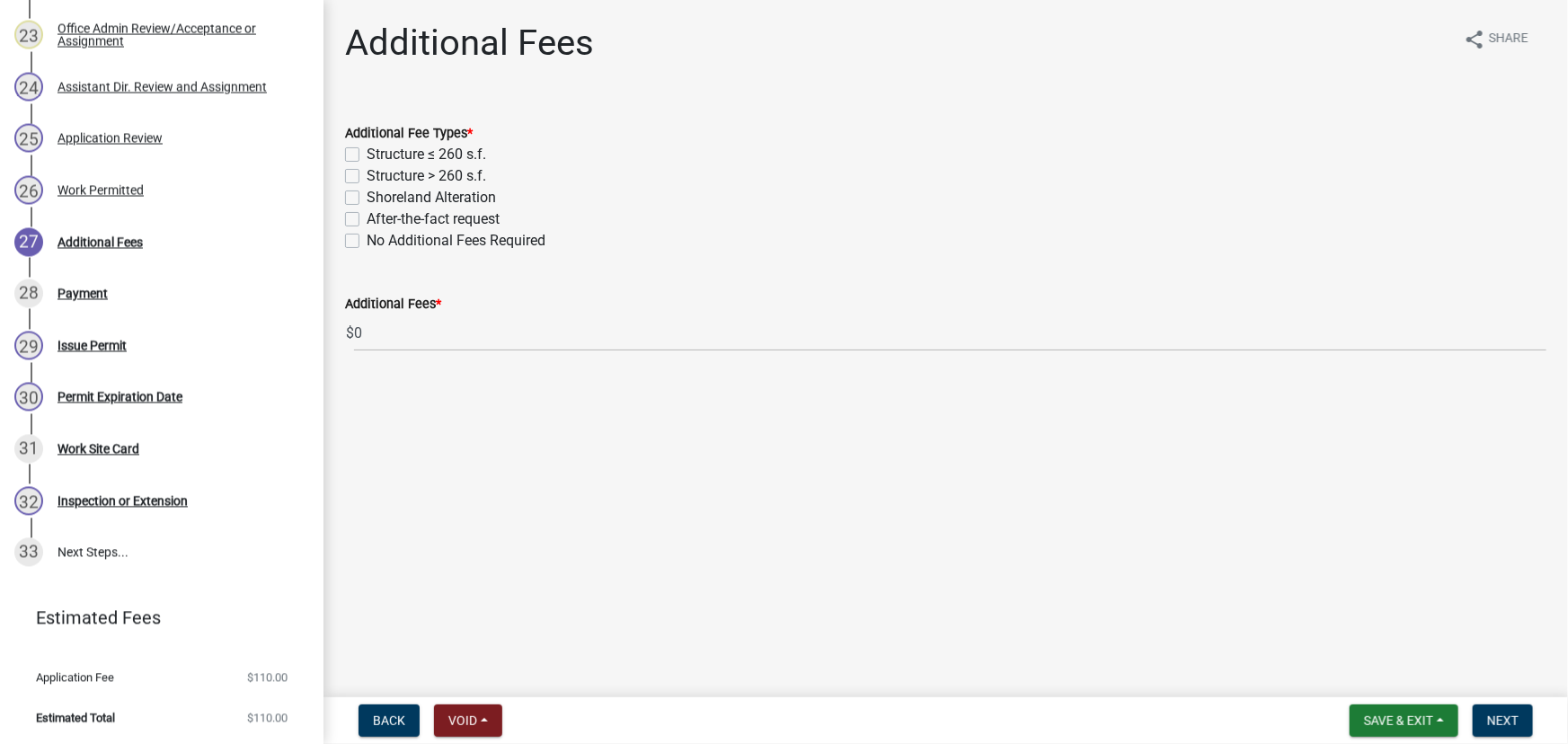
click at [466, 173] on label "Structure > 260 s.f." at bounding box center [426, 176] width 120 height 22
click at [378, 173] on input "Structure > 260 s.f." at bounding box center [372, 171] width 12 height 12
checkbox input "true"
checkbox input "false"
checkbox input "true"
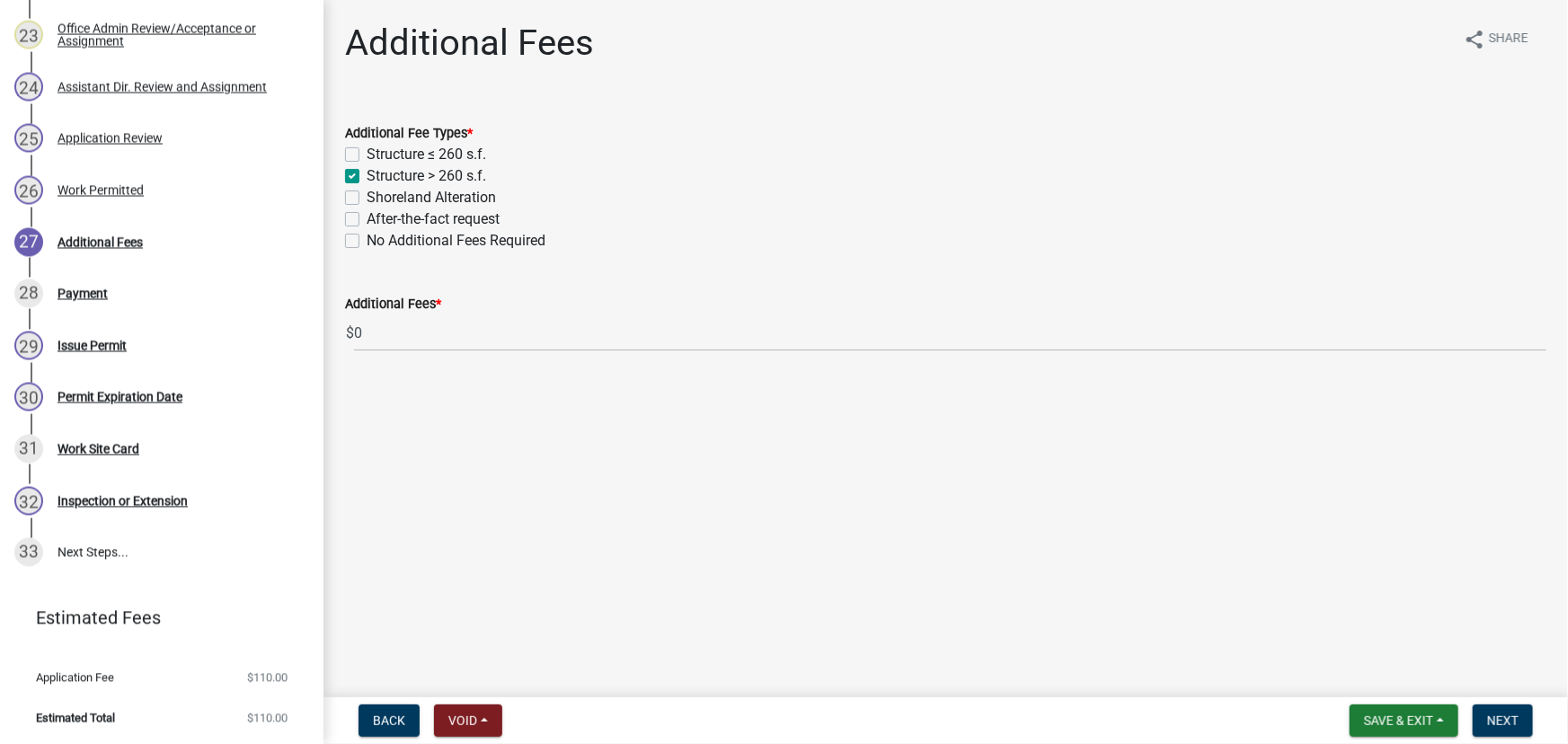
checkbox input "false"
click at [1515, 726] on span "Next" at bounding box center [1503, 720] width 32 height 15
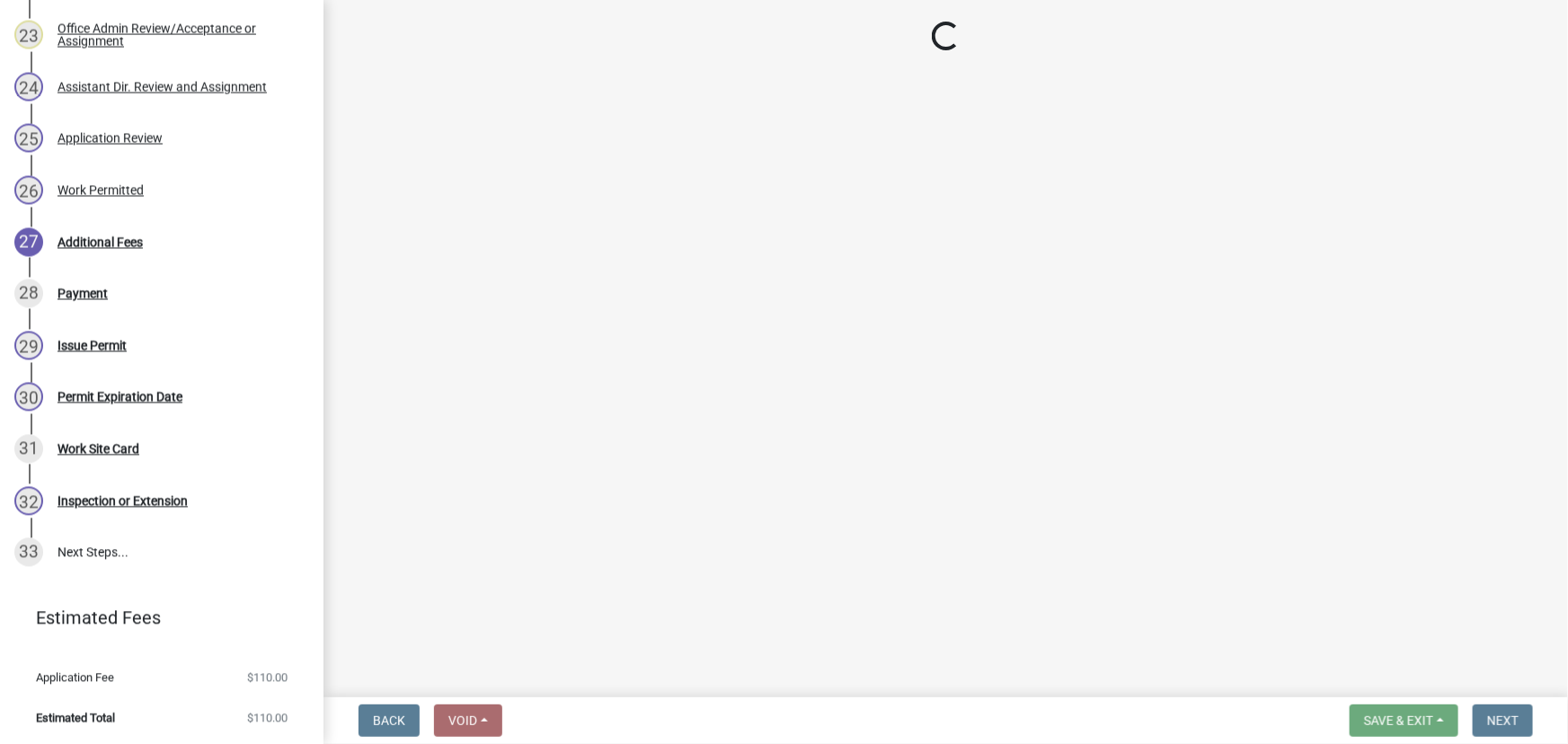
select select "3: 3"
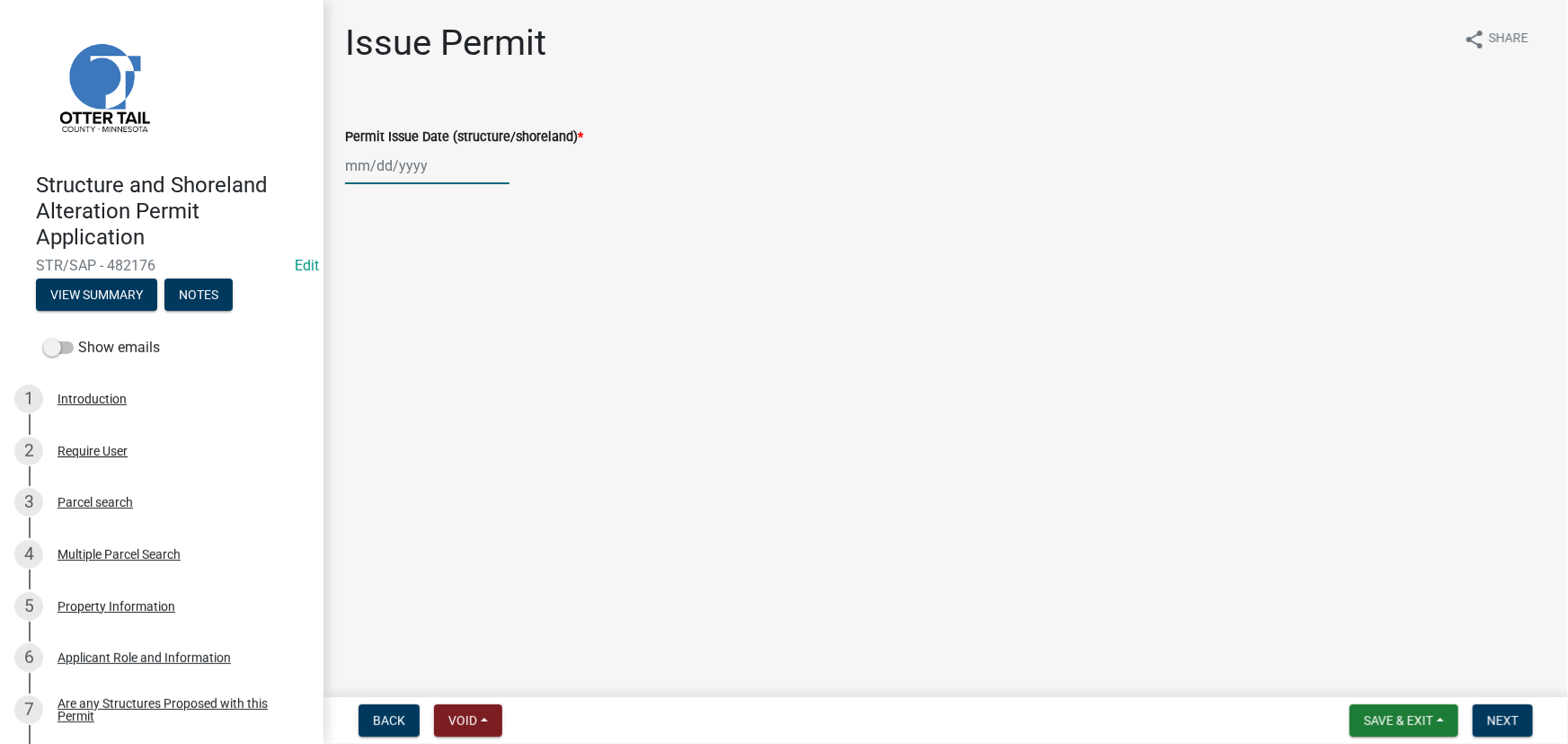
click at [373, 154] on div at bounding box center [426, 165] width 164 height 37
select select "10"
select select "2025"
click at [441, 289] on div "9" at bounding box center [449, 290] width 29 height 29
type input "10/09/2025"
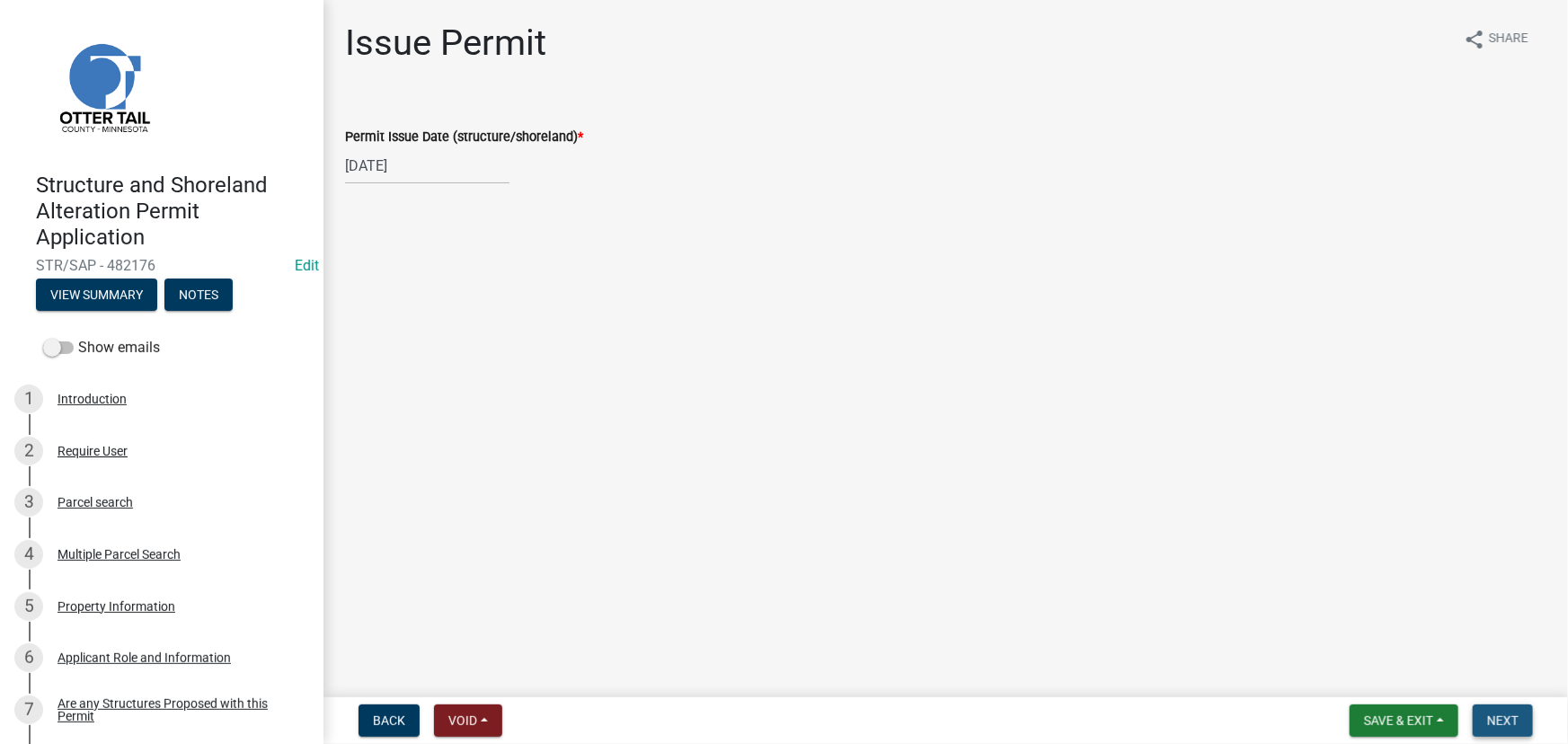
click at [1494, 725] on span "Next" at bounding box center [1503, 720] width 32 height 15
click at [1498, 731] on button "Next" at bounding box center [1503, 720] width 60 height 33
